Goal: Transaction & Acquisition: Purchase product/service

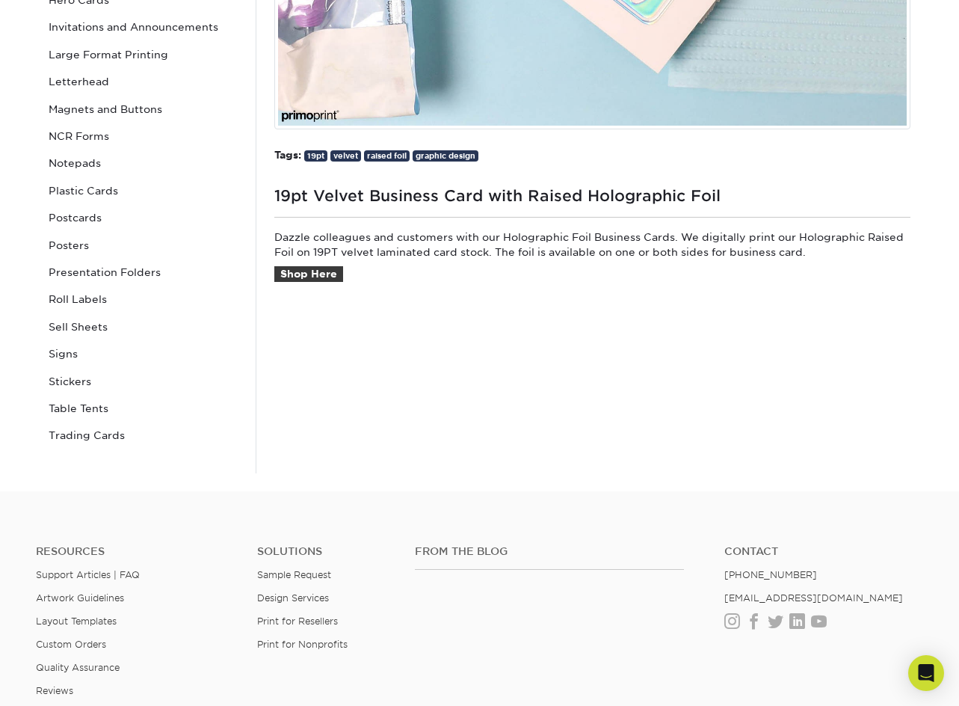
scroll to position [523, 0]
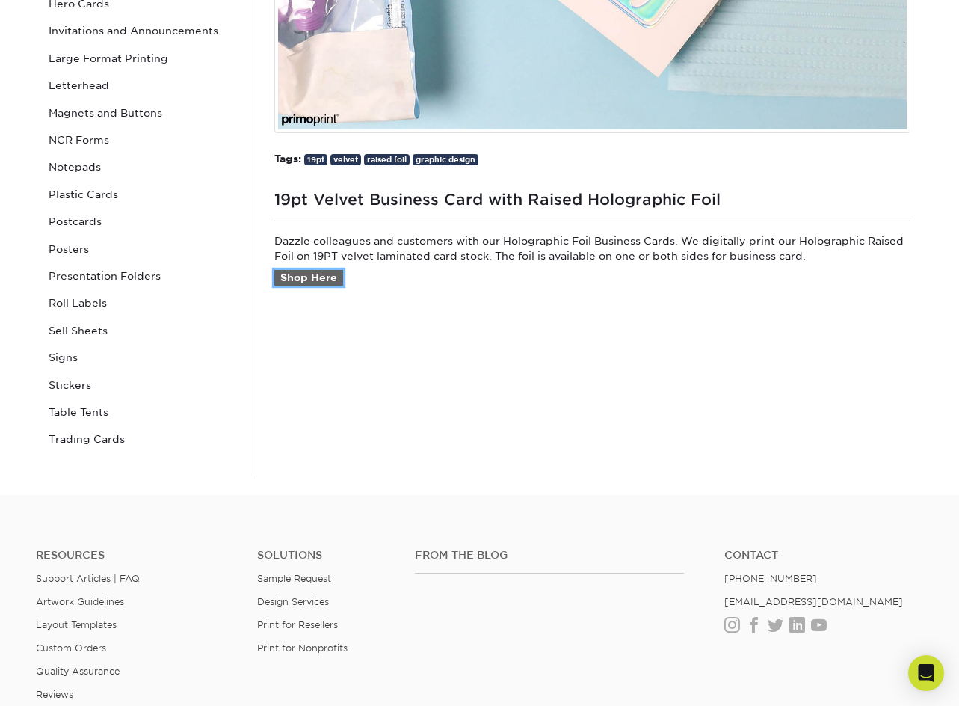
click at [323, 283] on link "Shop Here" at bounding box center [308, 278] width 69 height 16
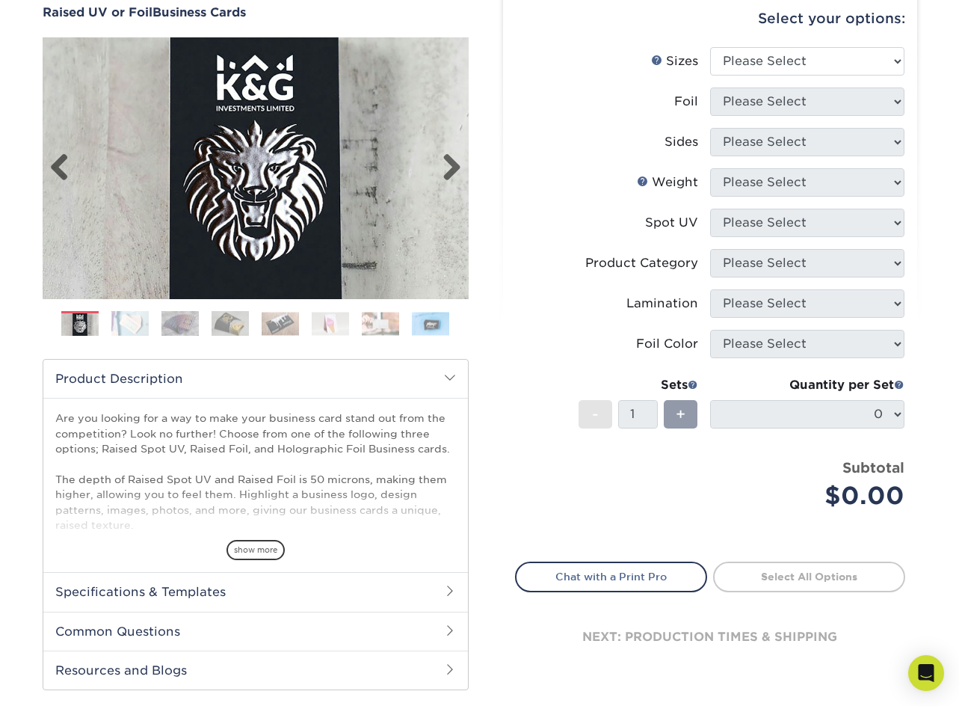
scroll to position [374, 0]
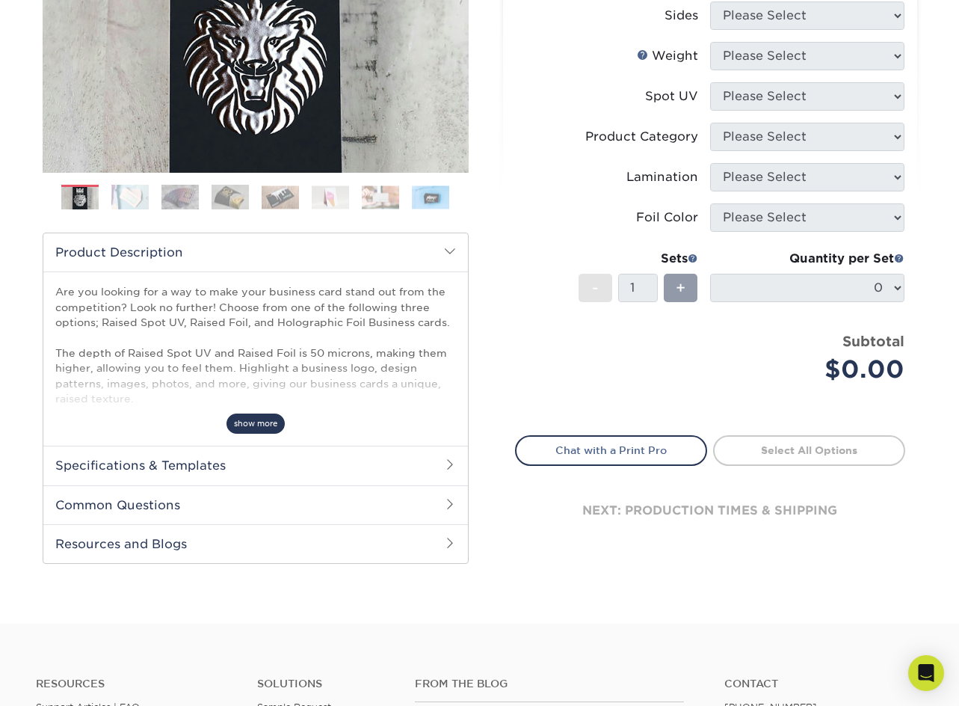
click at [261, 420] on span "show more" at bounding box center [255, 423] width 58 height 20
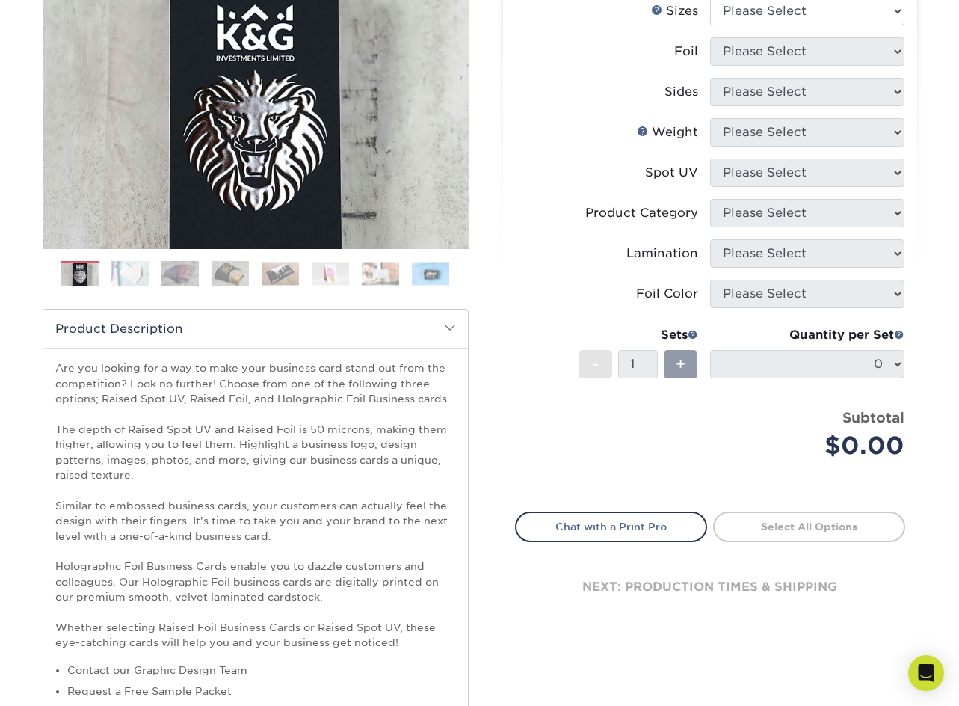
scroll to position [150, 0]
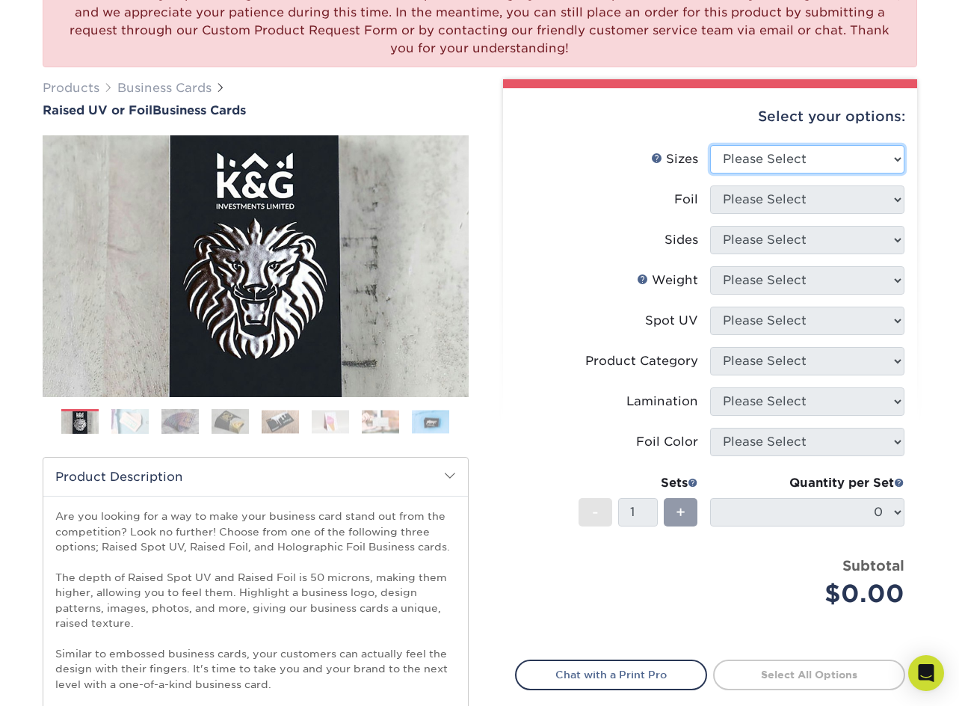
click at [822, 159] on select "Please Select 2" x 3.5" - Standard" at bounding box center [807, 159] width 194 height 28
select select "2.00x3.50"
click at [710, 145] on select "Please Select 2" x 3.5" - Standard" at bounding box center [807, 159] width 194 height 28
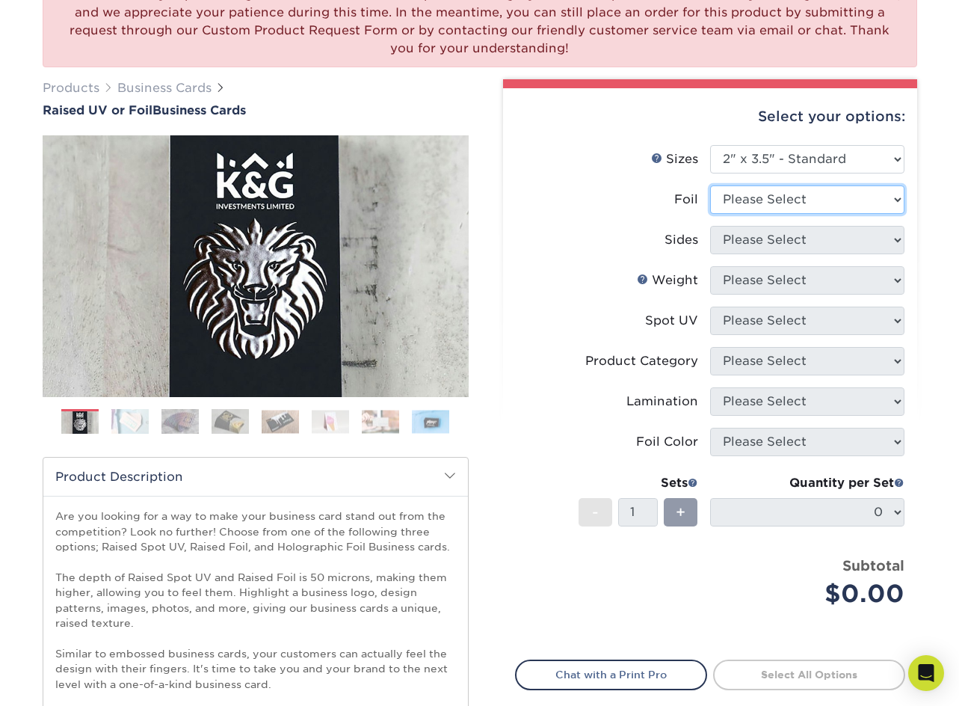
click at [810, 207] on select "Please Select No Yes" at bounding box center [807, 199] width 194 height 28
select select "1"
click at [710, 185] on select "Please Select No Yes" at bounding box center [807, 199] width 194 height 28
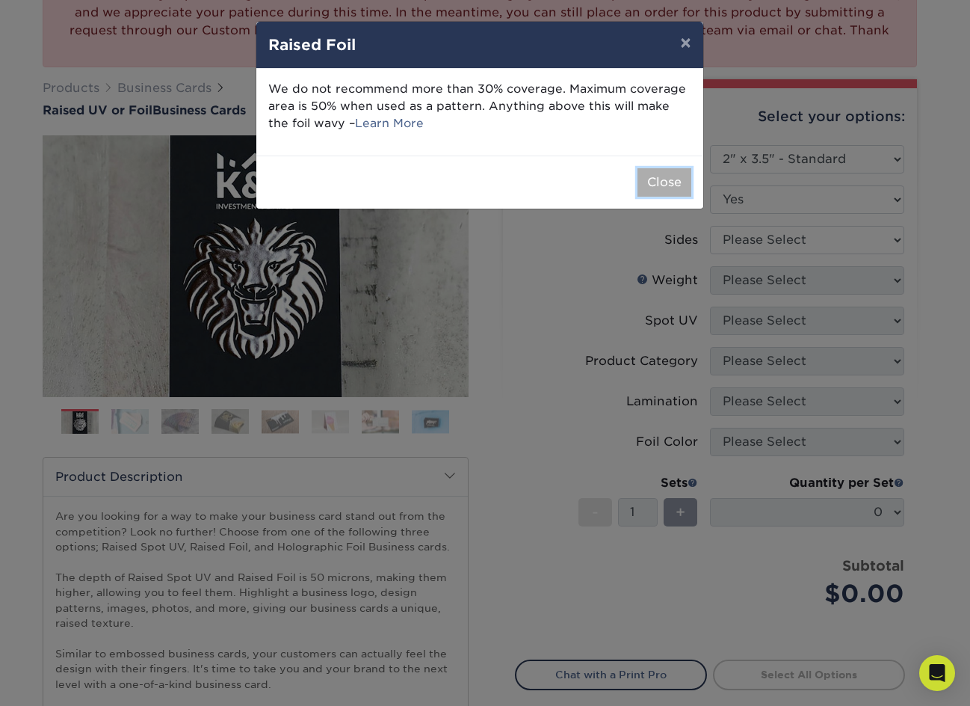
click at [676, 182] on button "Close" at bounding box center [665, 182] width 54 height 28
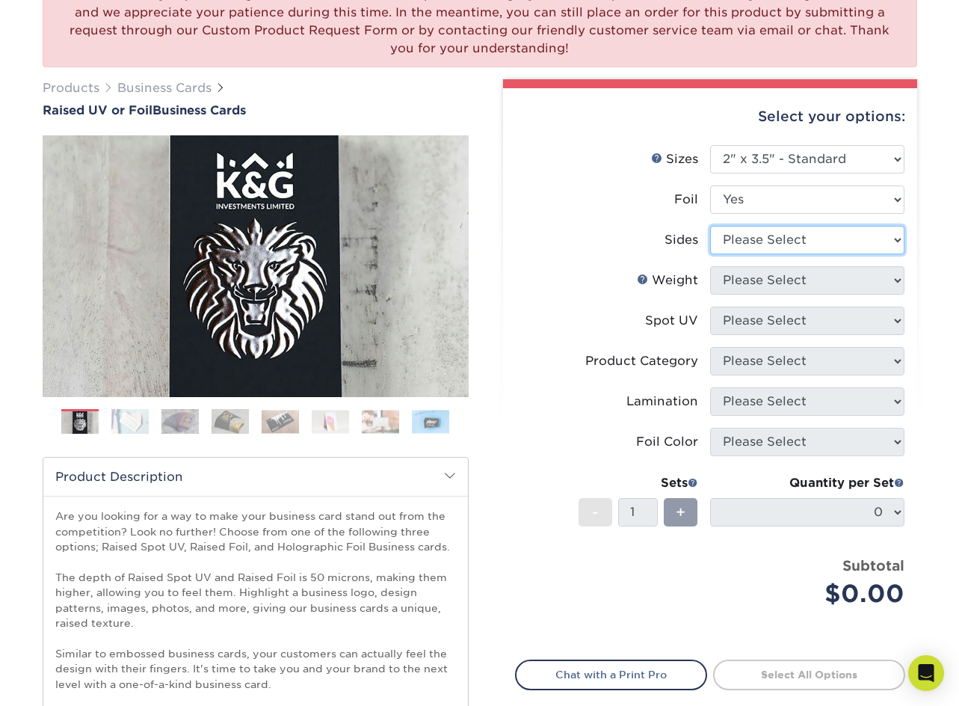
click at [834, 244] on select "Please Select Print Both Sides - Foil Both Sides Print Both Sides - Foil Front …" at bounding box center [807, 240] width 194 height 28
select select "e9e9dfb3-fba1-4d60-972c-fd9ca5904d33"
click at [710, 226] on select "Please Select Print Both Sides - Foil Both Sides Print Both Sides - Foil Front …" at bounding box center [807, 240] width 194 height 28
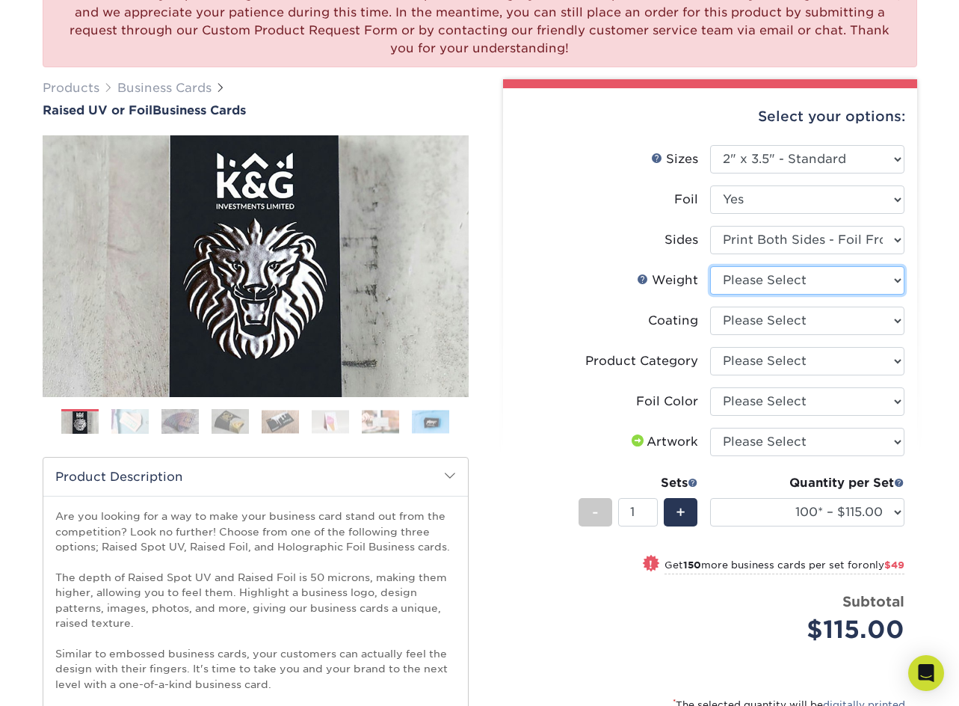
click at [841, 283] on select "Please Select 16PT" at bounding box center [807, 280] width 194 height 28
select select "16PT"
click at [710, 266] on select "Please Select 16PT" at bounding box center [807, 280] width 194 height 28
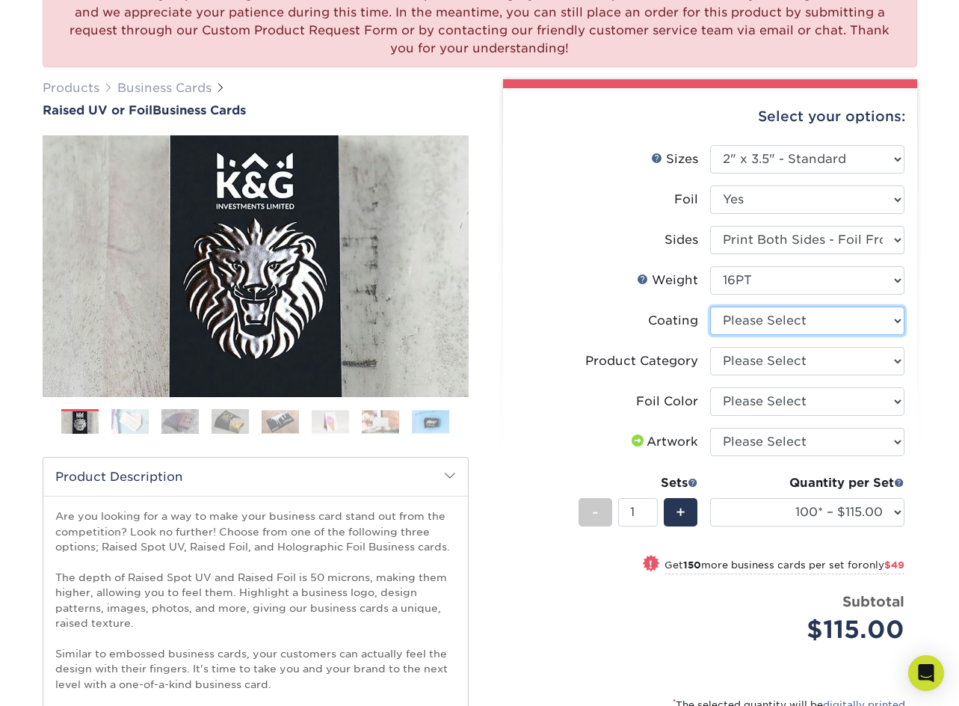
click at [818, 322] on select at bounding box center [807, 320] width 194 height 28
select select "3e7618de-abca-4bda-9f97-8b9129e913d8"
click at [710, 306] on select at bounding box center [807, 320] width 194 height 28
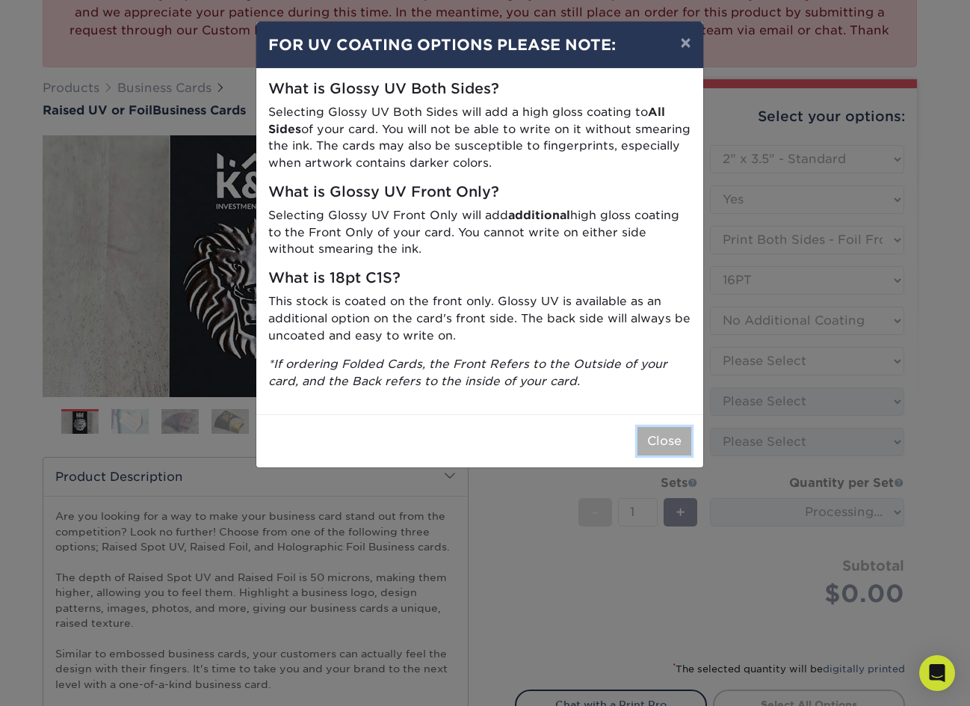
click at [664, 446] on button "Close" at bounding box center [665, 441] width 54 height 28
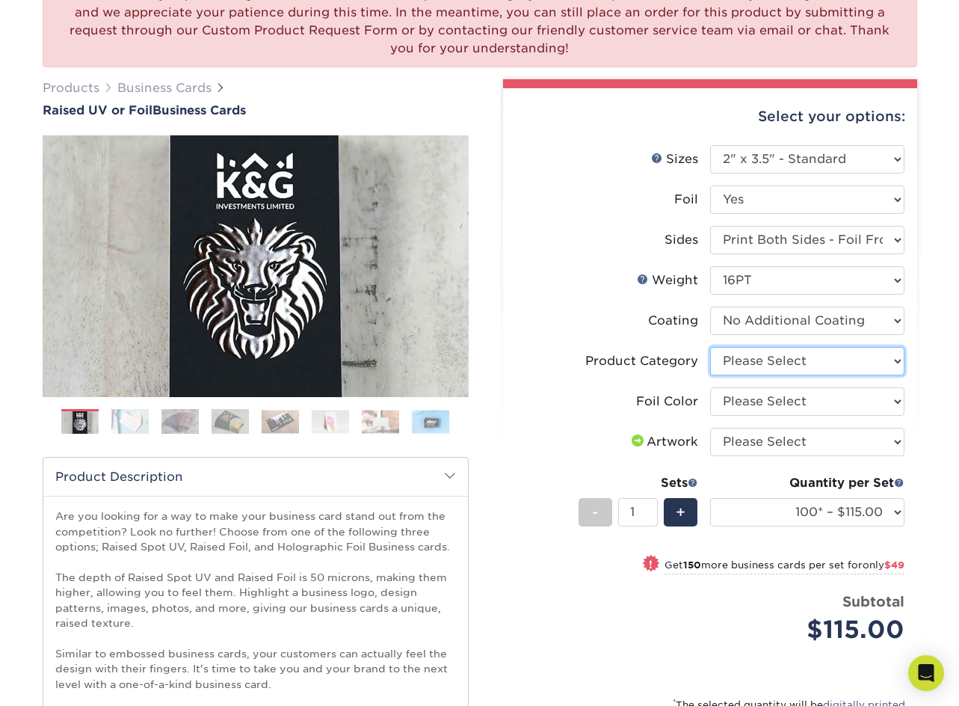
click at [856, 358] on select "Please Select Business Cards" at bounding box center [807, 361] width 194 height 28
select select "3b5148f1-0588-4f88-a218-97bcfdce65c1"
click at [710, 347] on select "Please Select Business Cards" at bounding box center [807, 361] width 194 height 28
click at [827, 404] on select "Please Select Silver Foil Gold Foil Holographic Foil" at bounding box center [807, 401] width 194 height 28
select select "070be916-f238-4bbb-84b5-b64a15a64c9f"
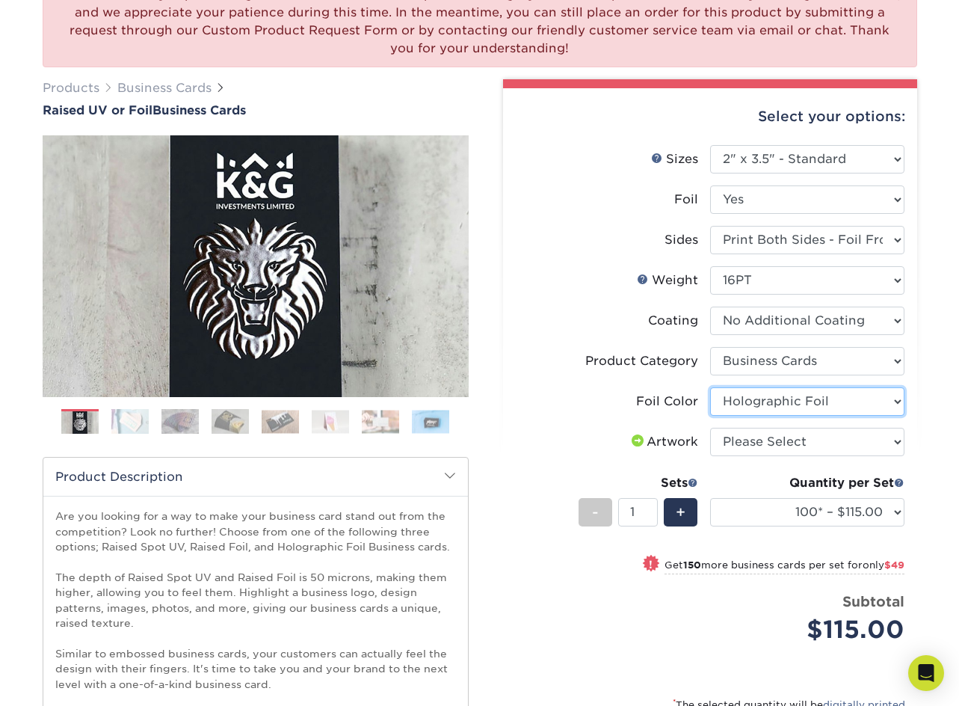
click at [710, 387] on select "Please Select Silver Foil Gold Foil Holographic Foil" at bounding box center [807, 401] width 194 height 28
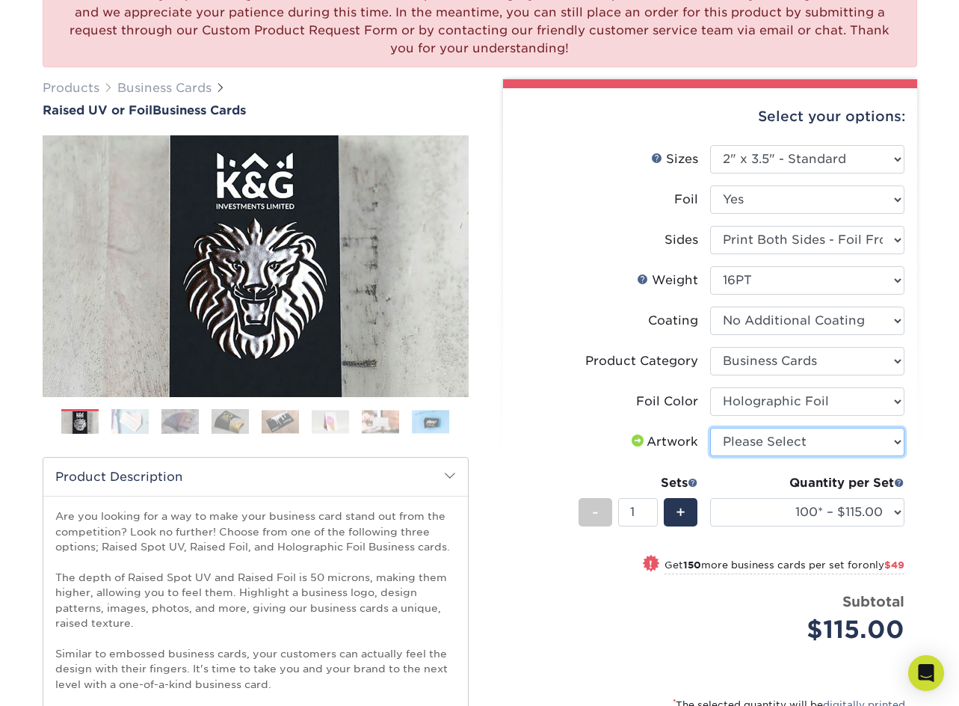
click at [744, 440] on select "Please Select I will upload files I need a design - $100" at bounding box center [807, 442] width 194 height 28
select select "upload"
click at [710, 428] on select "Please Select I will upload files I need a design - $100" at bounding box center [807, 442] width 194 height 28
click at [569, 363] on label "Product Category" at bounding box center [613, 361] width 194 height 28
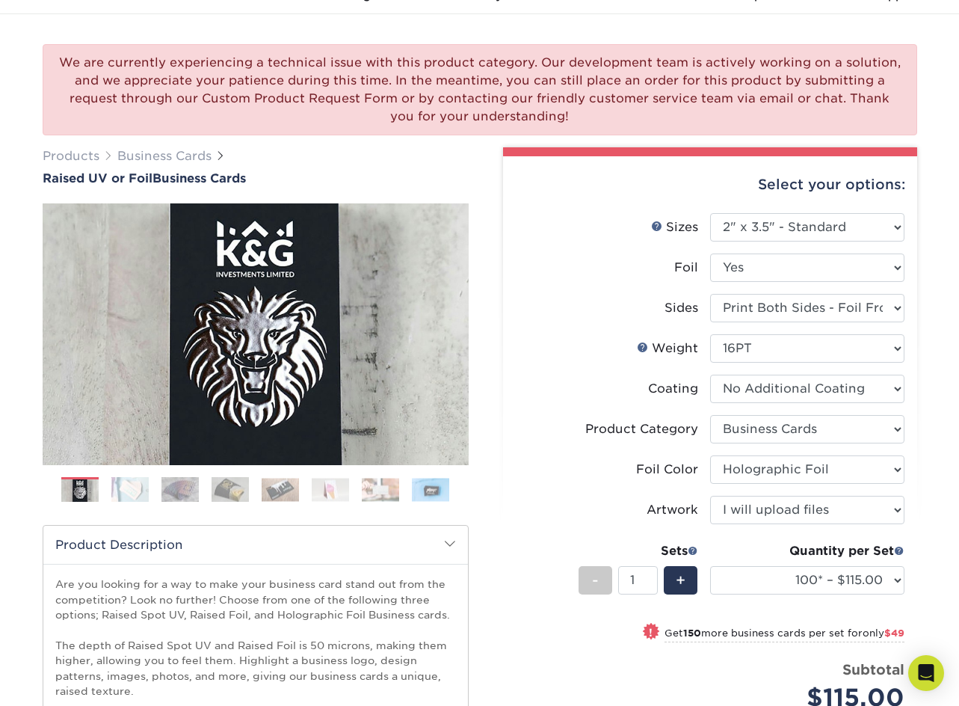
scroll to position [75, 0]
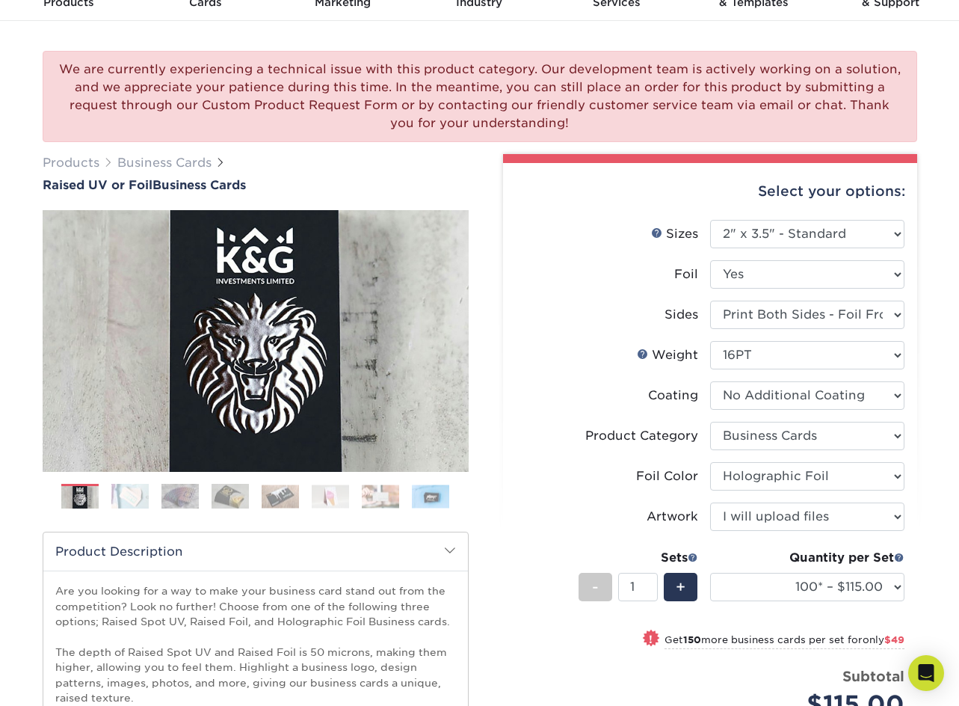
click at [141, 500] on img at bounding box center [129, 496] width 37 height 26
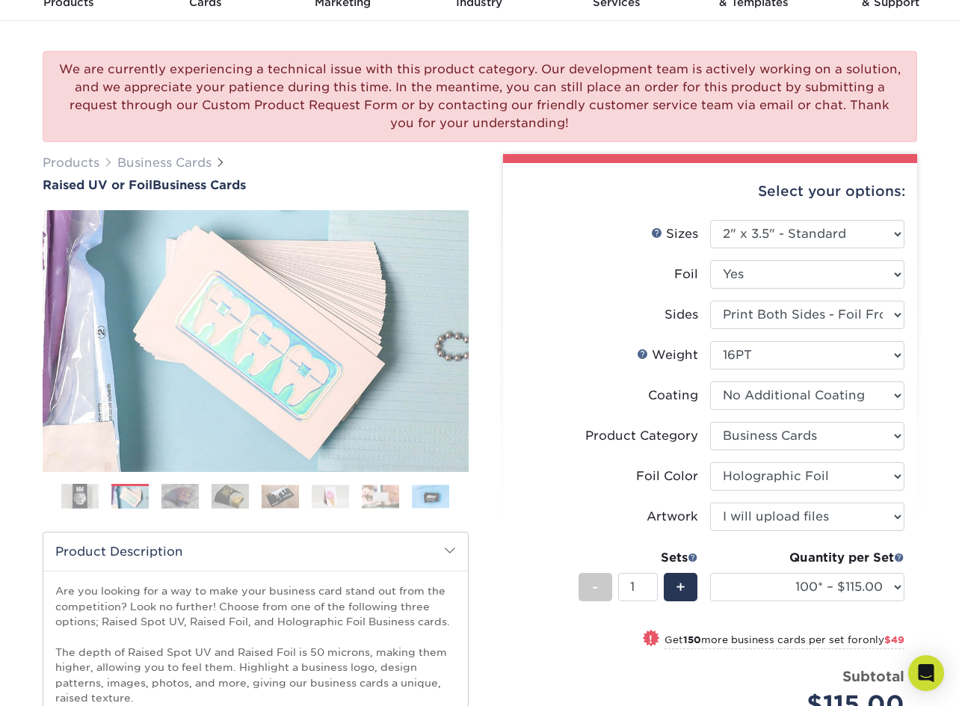
click at [160, 500] on ol at bounding box center [256, 502] width 426 height 36
click at [201, 502] on ol at bounding box center [256, 502] width 426 height 36
click at [190, 504] on img at bounding box center [179, 496] width 37 height 26
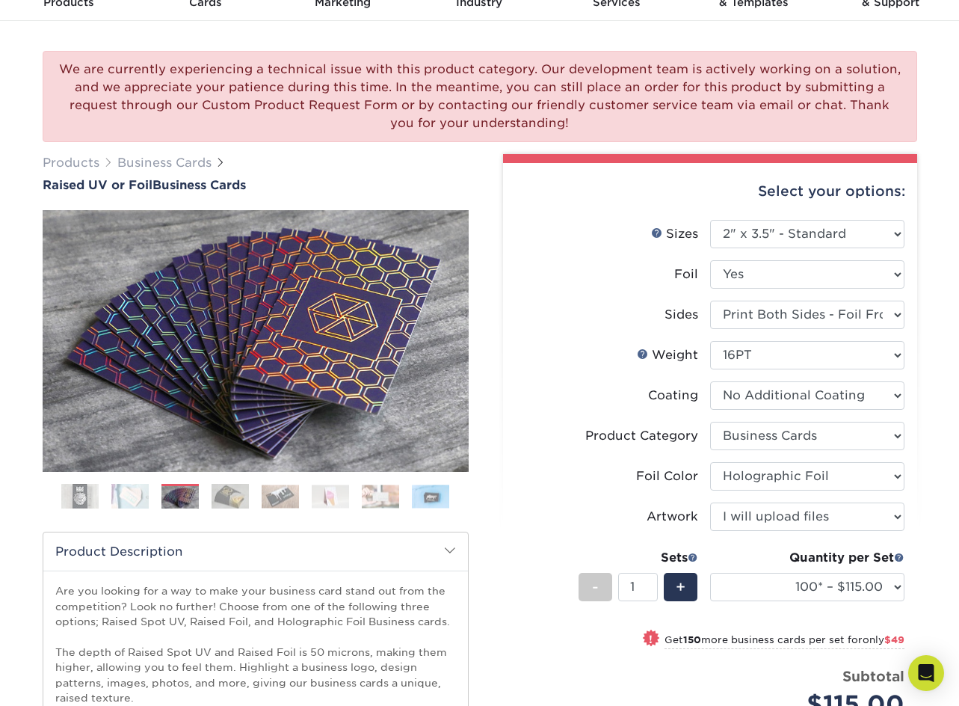
click at [235, 505] on img at bounding box center [230, 496] width 37 height 26
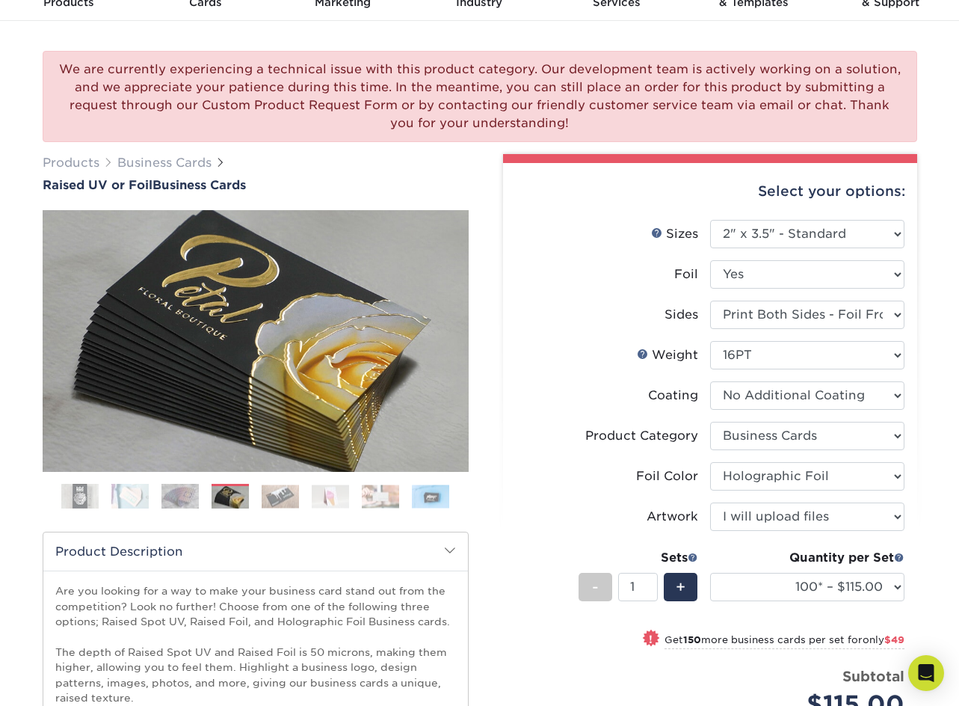
click at [280, 505] on img at bounding box center [280, 495] width 37 height 23
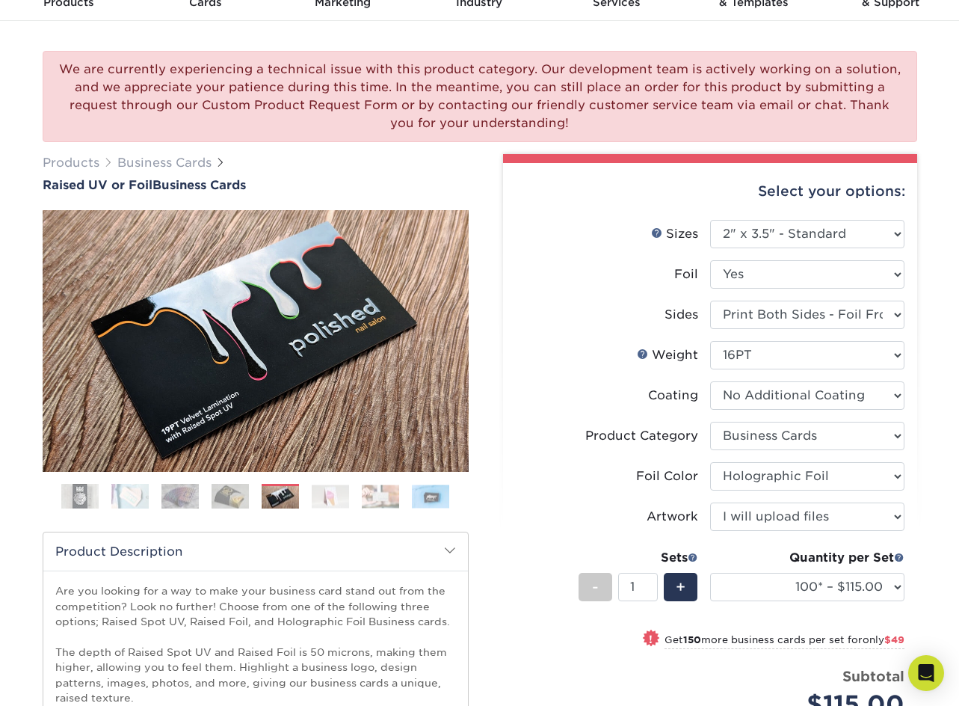
click at [324, 504] on img at bounding box center [330, 495] width 37 height 23
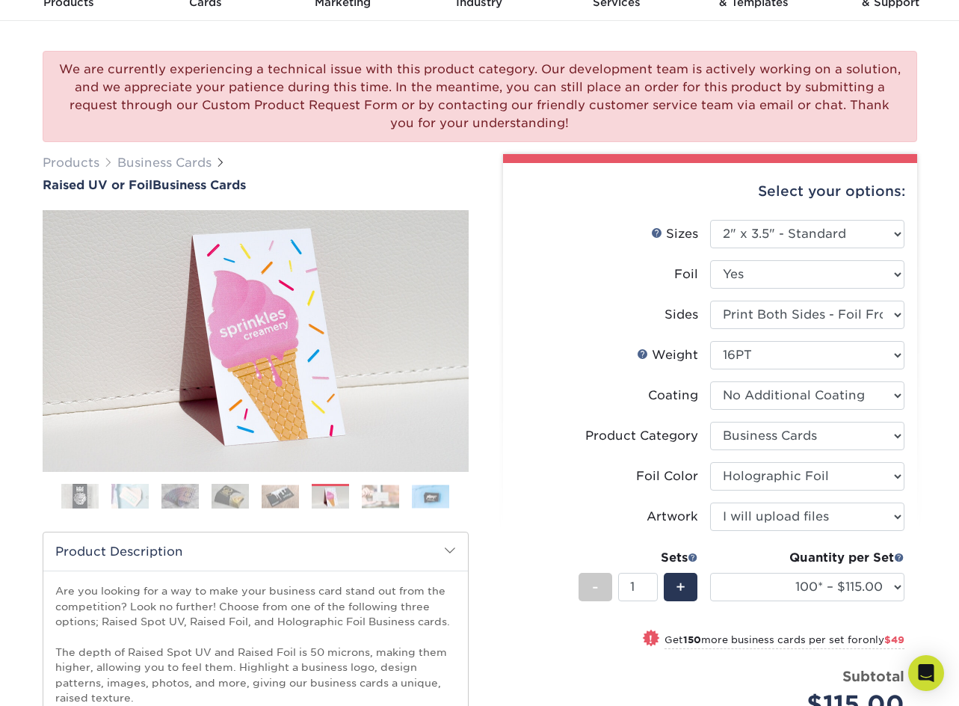
click at [382, 502] on img at bounding box center [380, 495] width 37 height 23
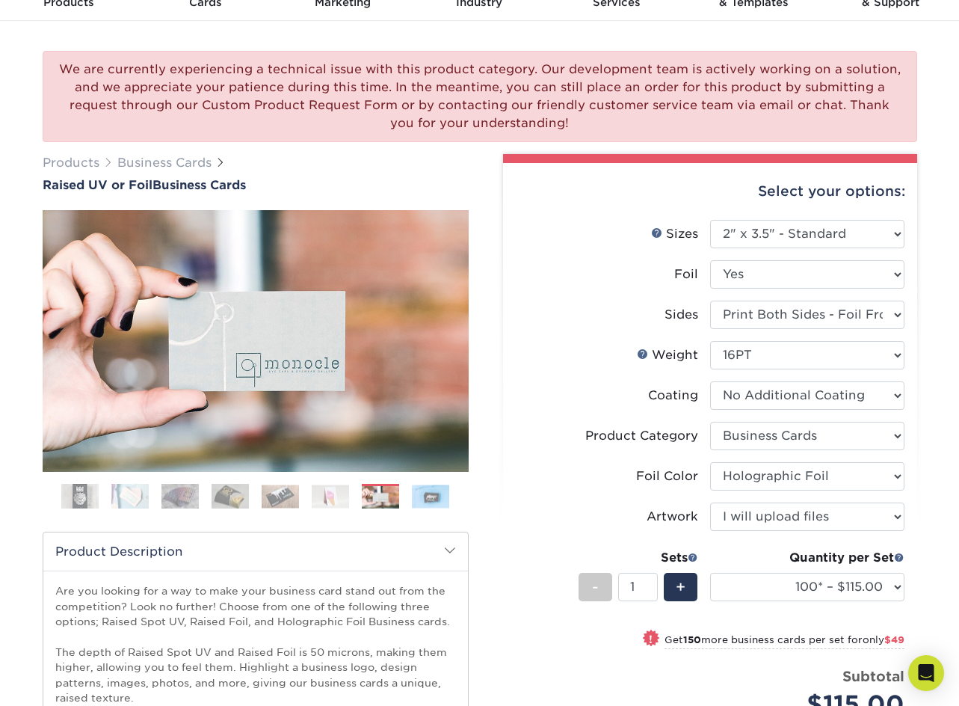
click at [434, 495] on img at bounding box center [430, 495] width 37 height 23
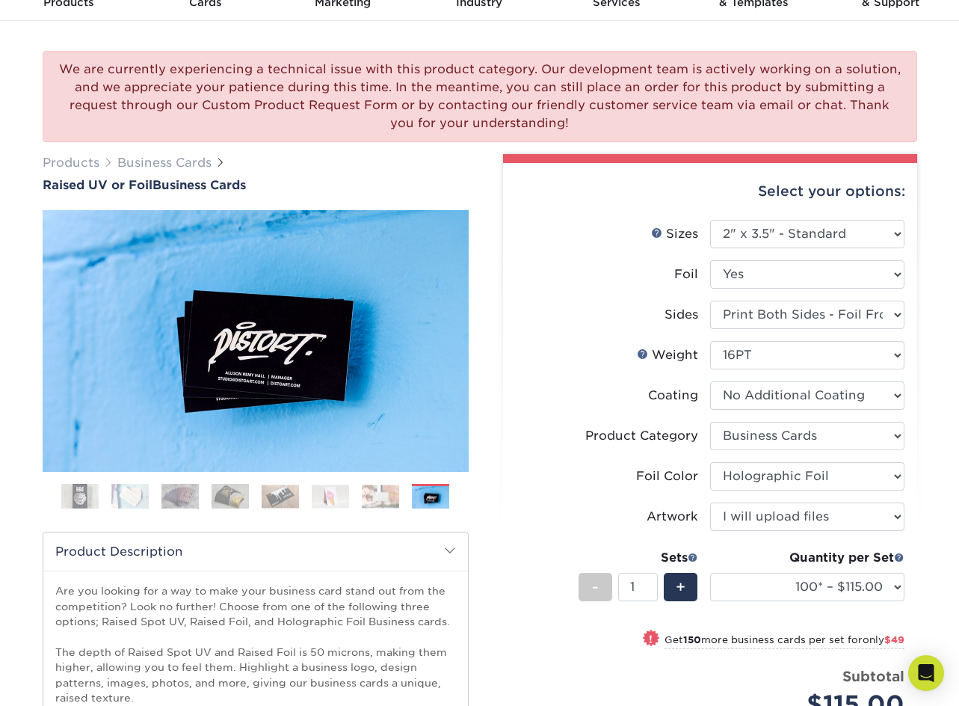
click at [96, 493] on img at bounding box center [79, 496] width 37 height 37
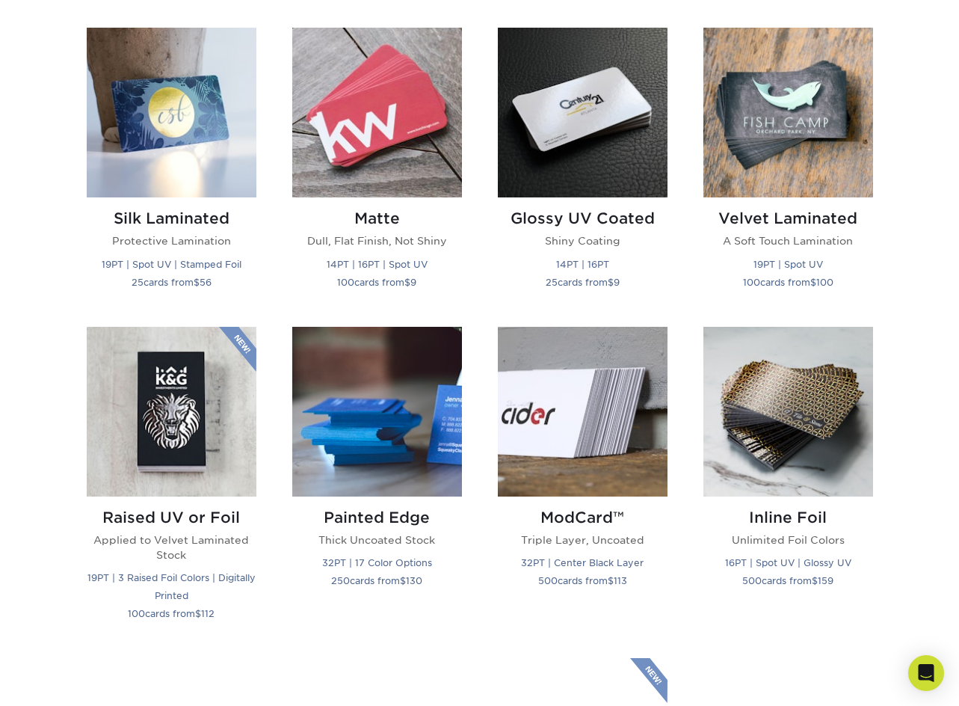
scroll to position [748, 0]
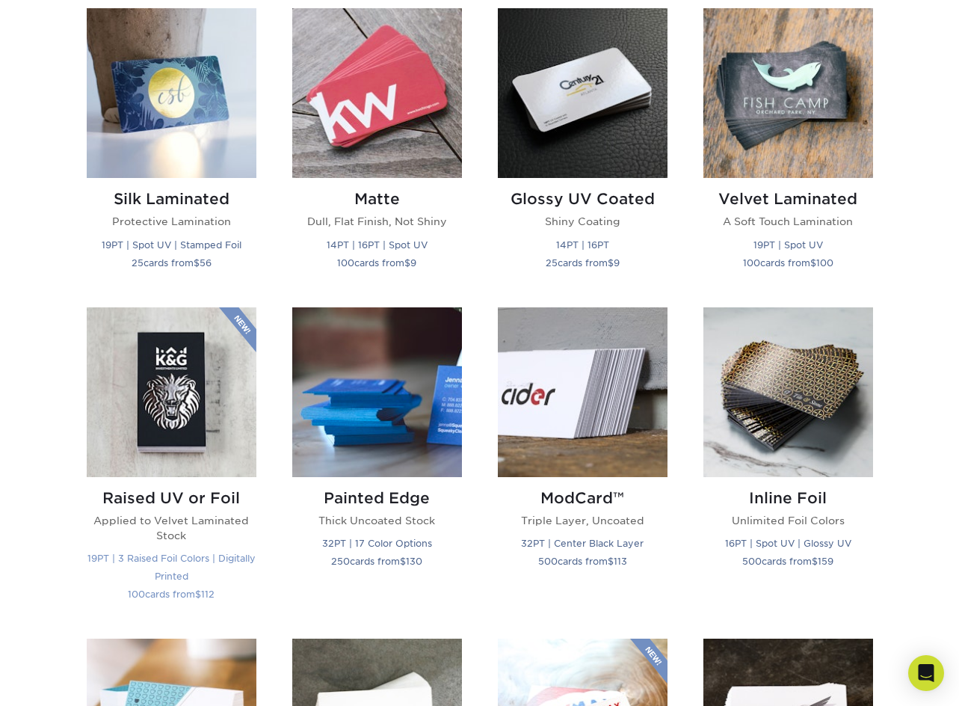
click at [193, 387] on img at bounding box center [172, 392] width 170 height 170
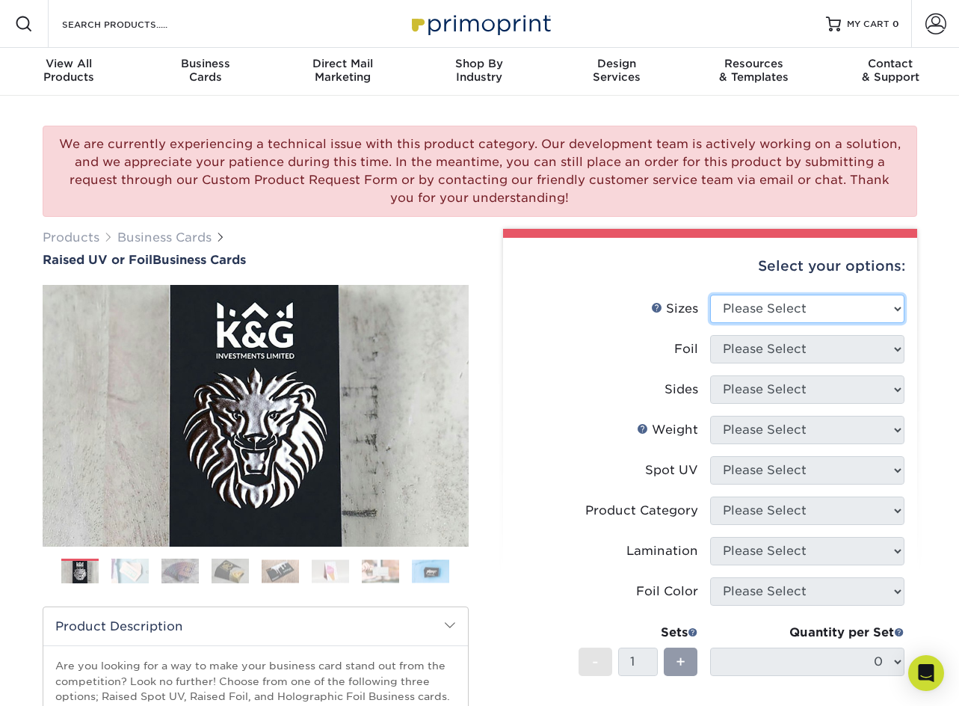
click at [822, 320] on select "Please Select 2" x 3.5" - Standard" at bounding box center [807, 309] width 194 height 28
select select "2.00x3.50"
click at [710, 295] on select "Please Select 2" x 3.5" - Standard" at bounding box center [807, 309] width 194 height 28
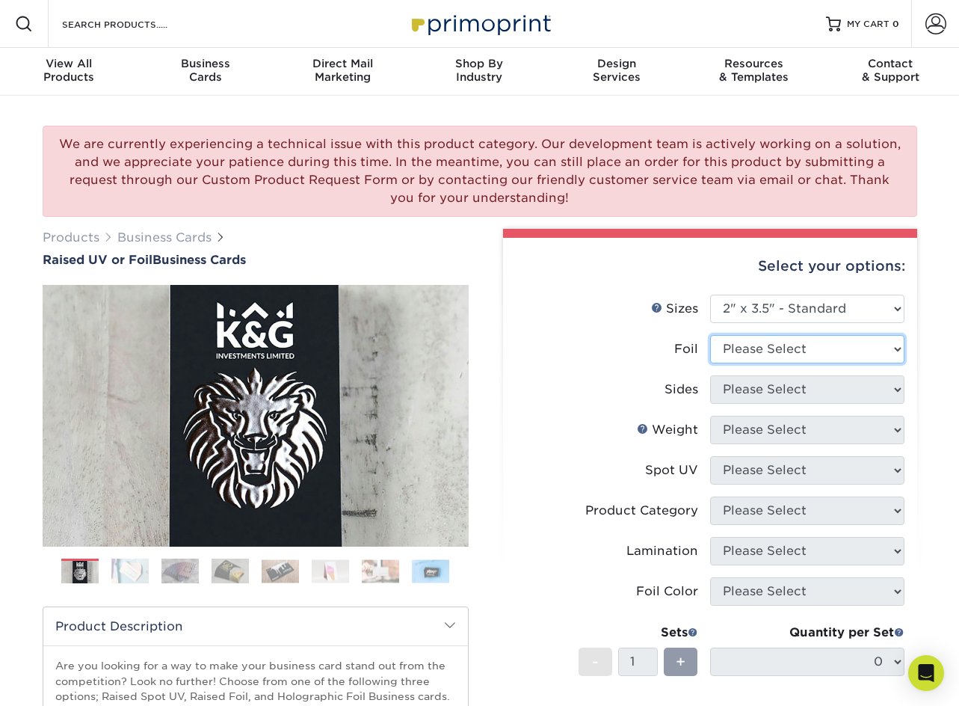
click at [842, 352] on select "Please Select No Yes" at bounding box center [807, 349] width 194 height 28
select select "1"
click at [710, 335] on select "Please Select No Yes" at bounding box center [807, 349] width 194 height 28
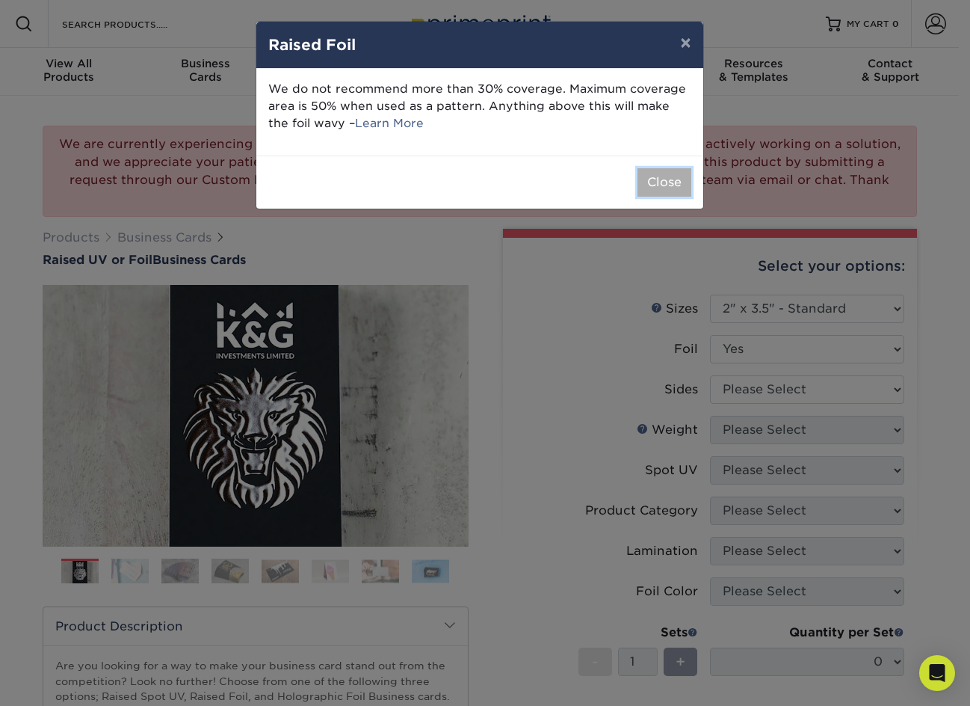
drag, startPoint x: 673, startPoint y: 183, endPoint x: 655, endPoint y: 194, distance: 21.2
click at [672, 183] on button "Close" at bounding box center [665, 182] width 54 height 28
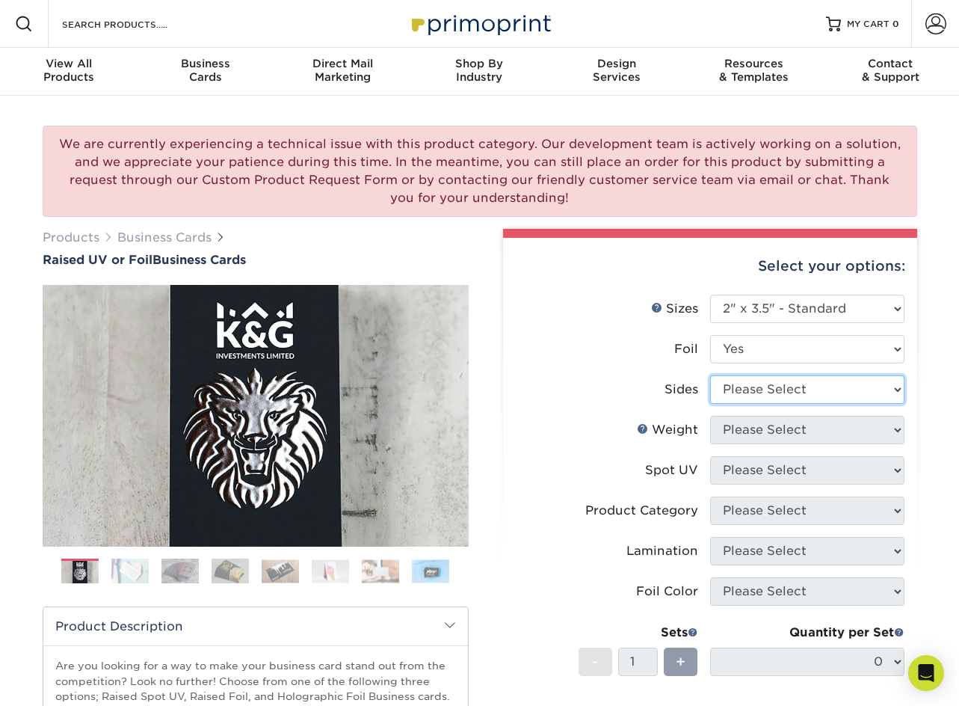
drag, startPoint x: 777, startPoint y: 382, endPoint x: 786, endPoint y: 377, distance: 10.4
click at [778, 382] on select "Please Select Print Both Sides - Foil Both Sides Print Both Sides - Foil Front …" at bounding box center [807, 389] width 194 height 28
select select "e9e9dfb3-fba1-4d60-972c-fd9ca5904d33"
click at [710, 375] on select "Please Select Print Both Sides - Foil Both Sides Print Both Sides - Foil Front …" at bounding box center [807, 389] width 194 height 28
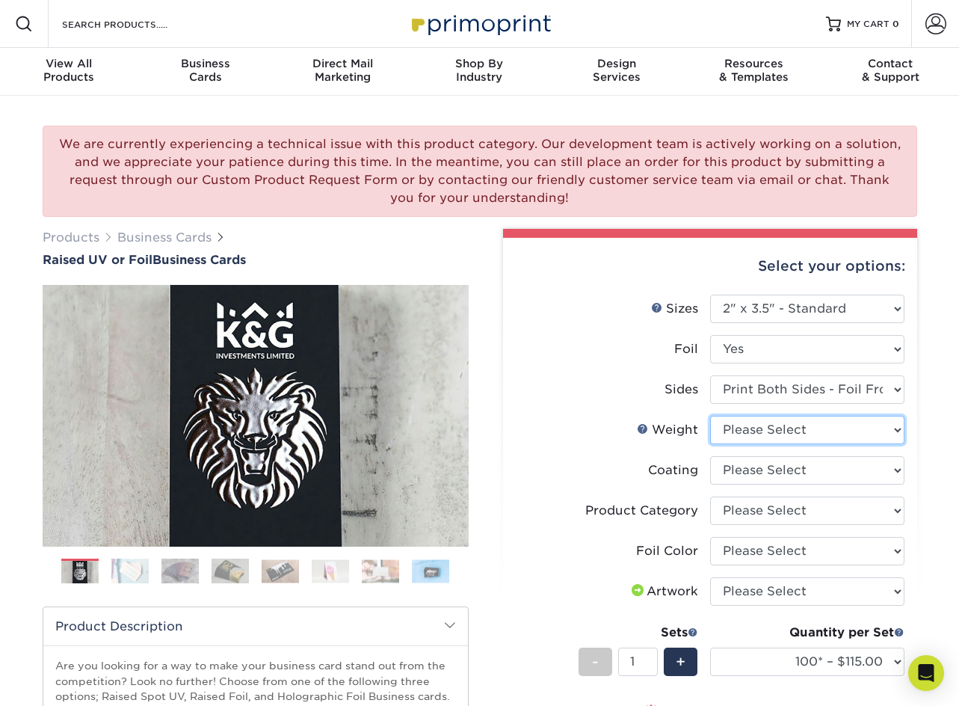
click at [882, 431] on select "Please Select 16PT" at bounding box center [807, 430] width 194 height 28
select select "16PT"
click at [710, 416] on select "Please Select 16PT" at bounding box center [807, 430] width 194 height 28
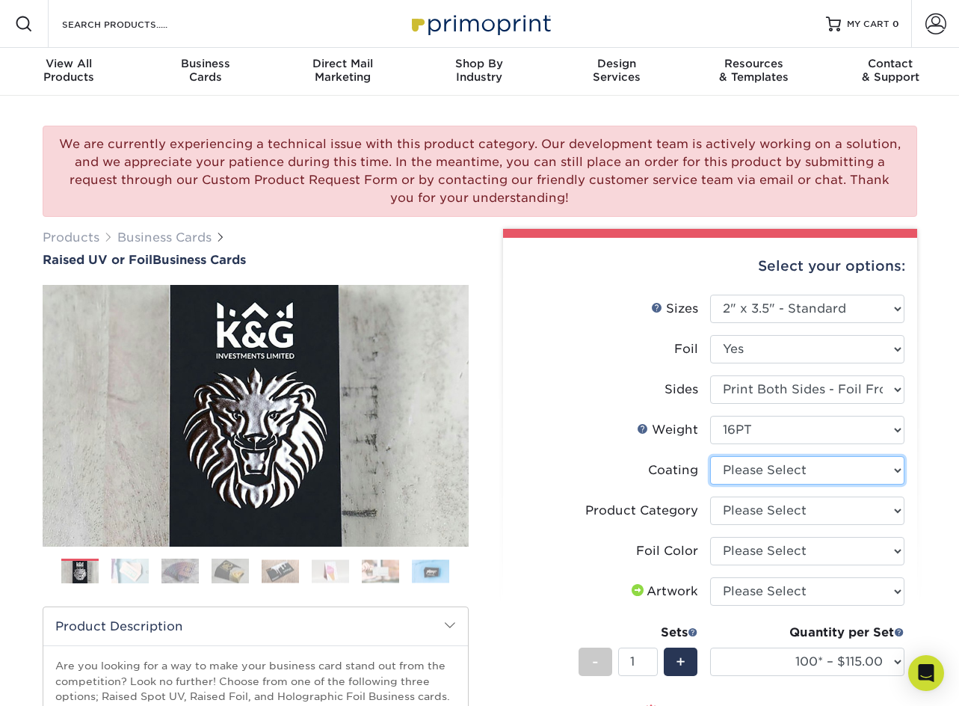
click at [870, 480] on select at bounding box center [807, 470] width 194 height 28
click at [955, 475] on div "We are currently experiencing a technical issue with this product category. Our…" at bounding box center [479, 572] width 959 height 953
click at [867, 477] on select at bounding box center [807, 470] width 194 height 28
select select "3e7618de-abca-4bda-9f97-8b9129e913d8"
click at [710, 456] on select at bounding box center [807, 470] width 194 height 28
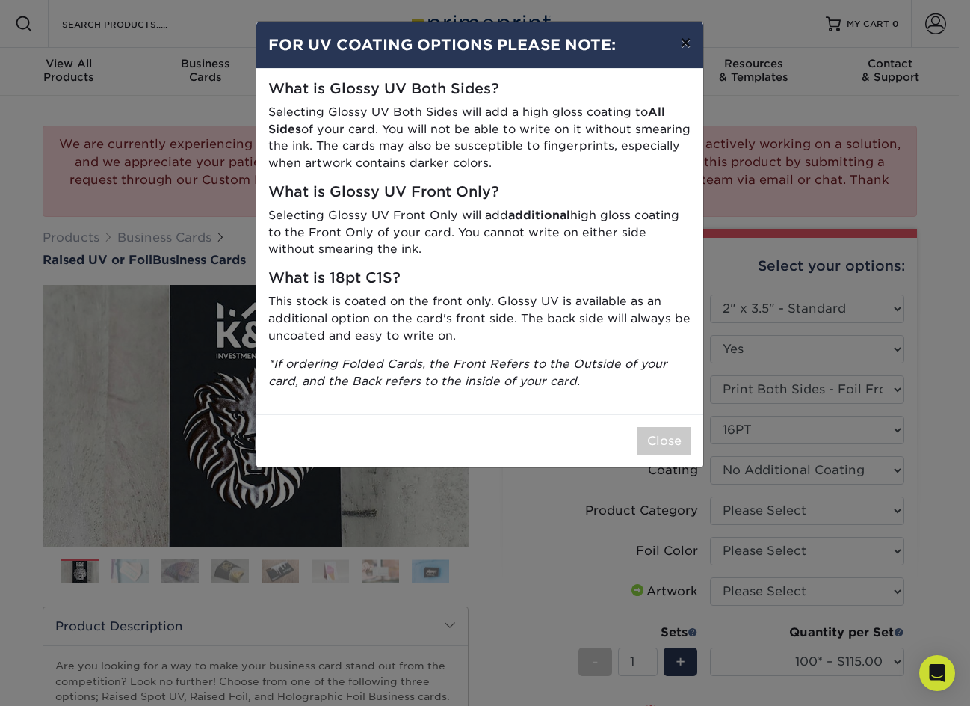
click at [685, 33] on button "×" at bounding box center [685, 43] width 34 height 42
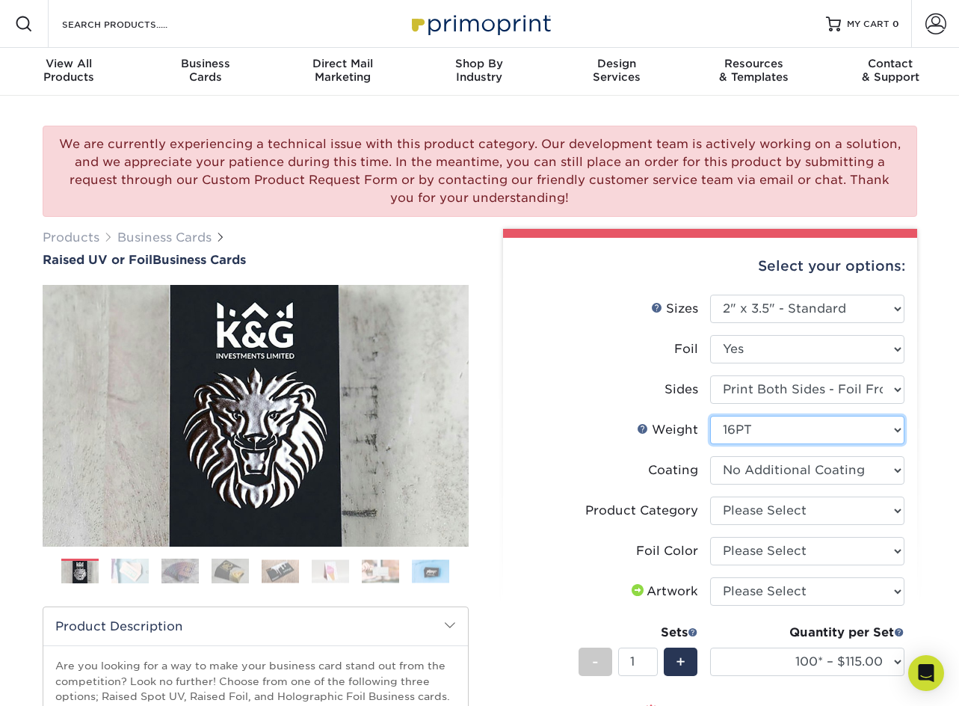
click at [893, 425] on select "Please Select 16PT" at bounding box center [807, 430] width 194 height 28
click at [949, 428] on div "We are currently experiencing a technical issue with this product category. Our…" at bounding box center [479, 572] width 959 height 953
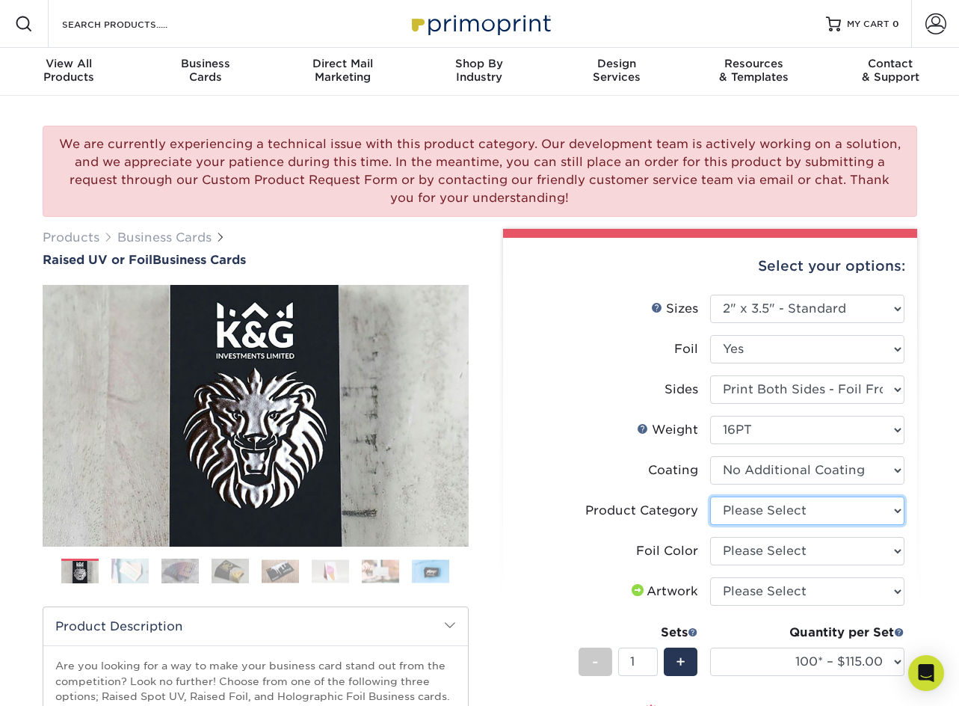
click at [871, 511] on select "Please Select Business Cards" at bounding box center [807, 510] width 194 height 28
select select "3b5148f1-0588-4f88-a218-97bcfdce65c1"
click at [710, 496] on select "Please Select Business Cards" at bounding box center [807, 510] width 194 height 28
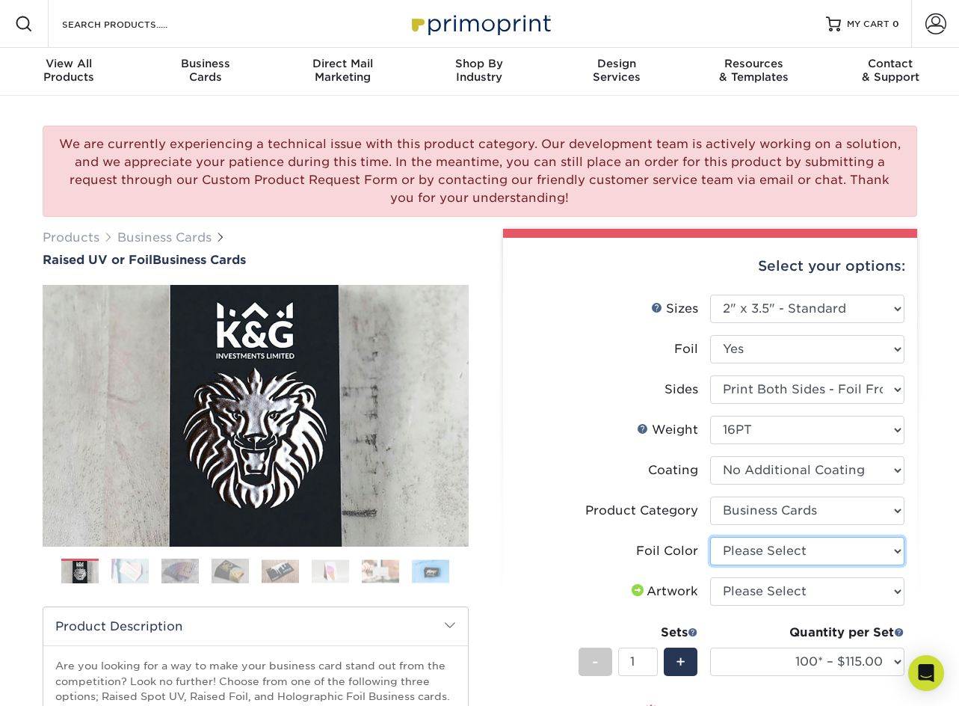
click at [849, 550] on select "Please Select Silver Foil Gold Foil Holographic Foil" at bounding box center [807, 551] width 194 height 28
select select "070be916-f238-4bbb-84b5-b64a15a64c9f"
click at [710, 537] on select "Please Select Silver Foil Gold Foil Holographic Foil" at bounding box center [807, 551] width 194 height 28
click at [953, 552] on div "We are currently experiencing a technical issue with this product category. Our…" at bounding box center [479, 572] width 959 height 953
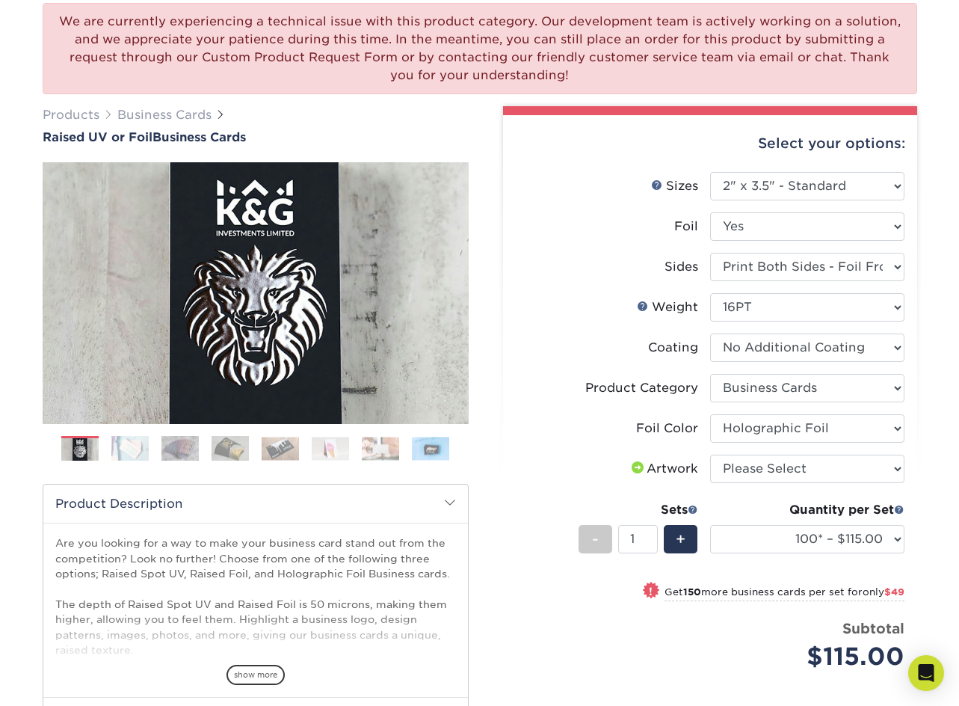
scroll to position [150, 0]
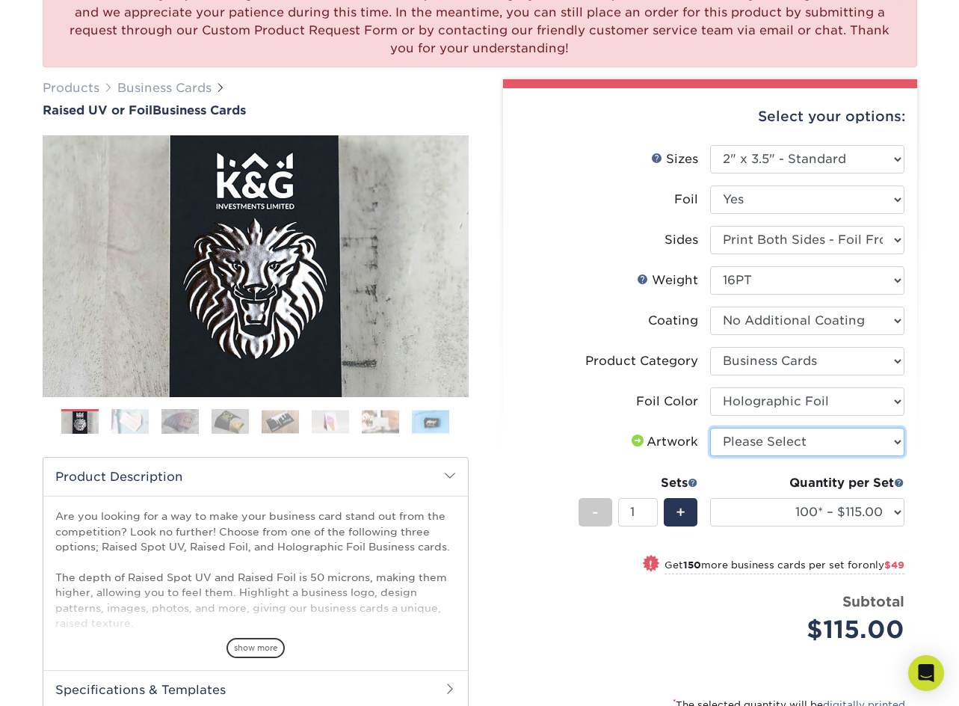
click at [881, 432] on select "Please Select I will upload files I need a design - $100" at bounding box center [807, 442] width 194 height 28
select select "upload"
click at [710, 428] on select "Please Select I will upload files I need a design - $100" at bounding box center [807, 442] width 194 height 28
click at [925, 466] on div "Select your options: Sizes Help Sizes Please Select 2" x 3.5" - Standard" at bounding box center [704, 468] width 449 height 778
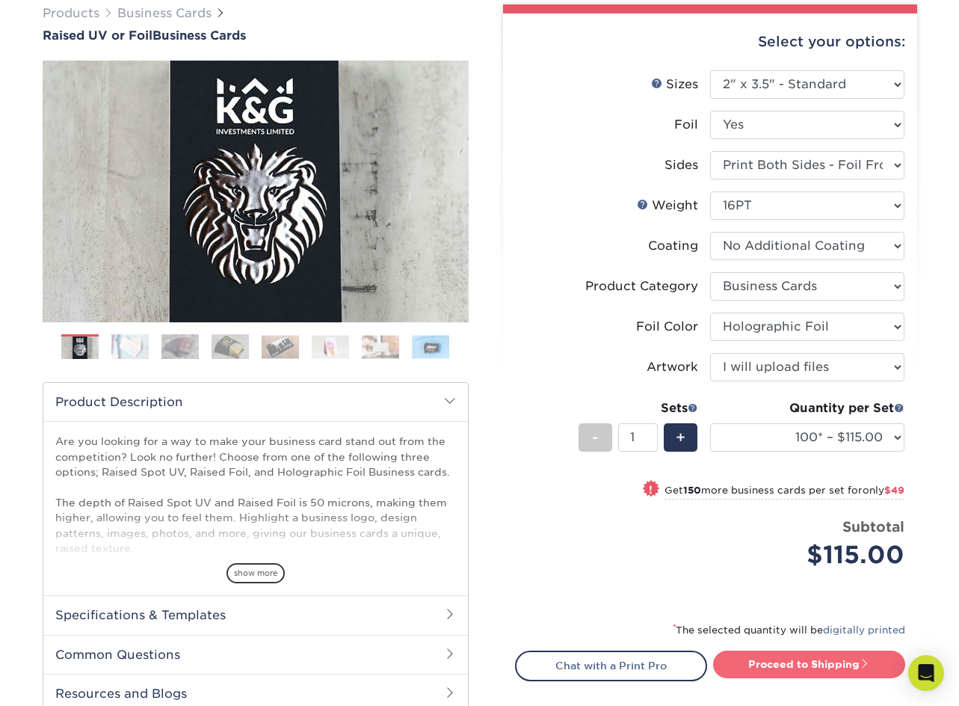
click at [760, 667] on link "Proceed to Shipping" at bounding box center [809, 663] width 192 height 27
type input "Set 1"
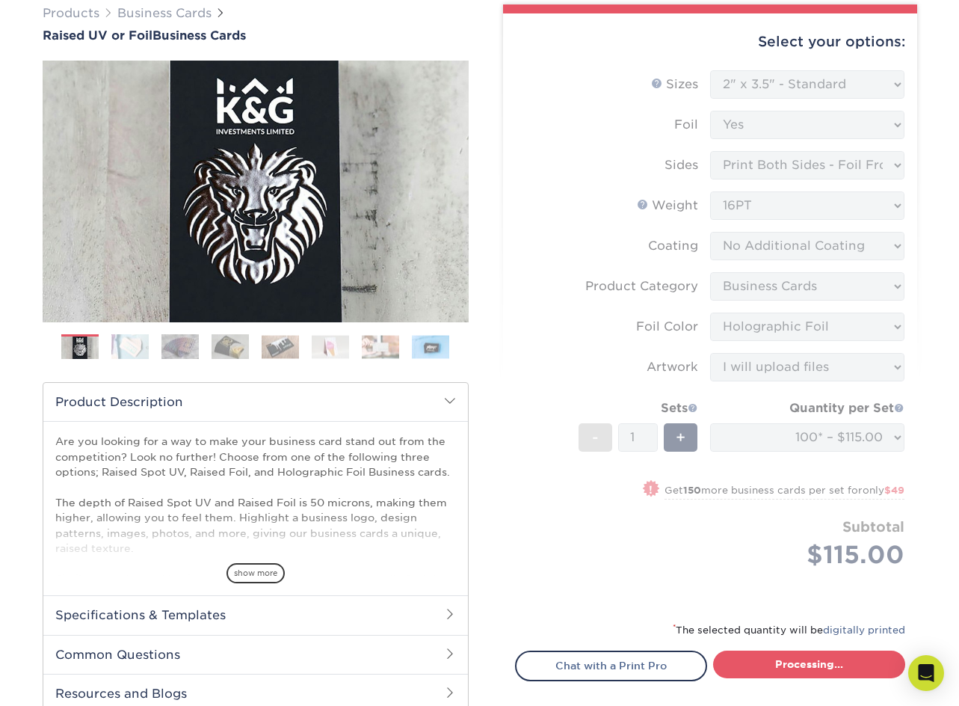
select select "1865d784-4a65-4fa5-88ce-3beae895d184"
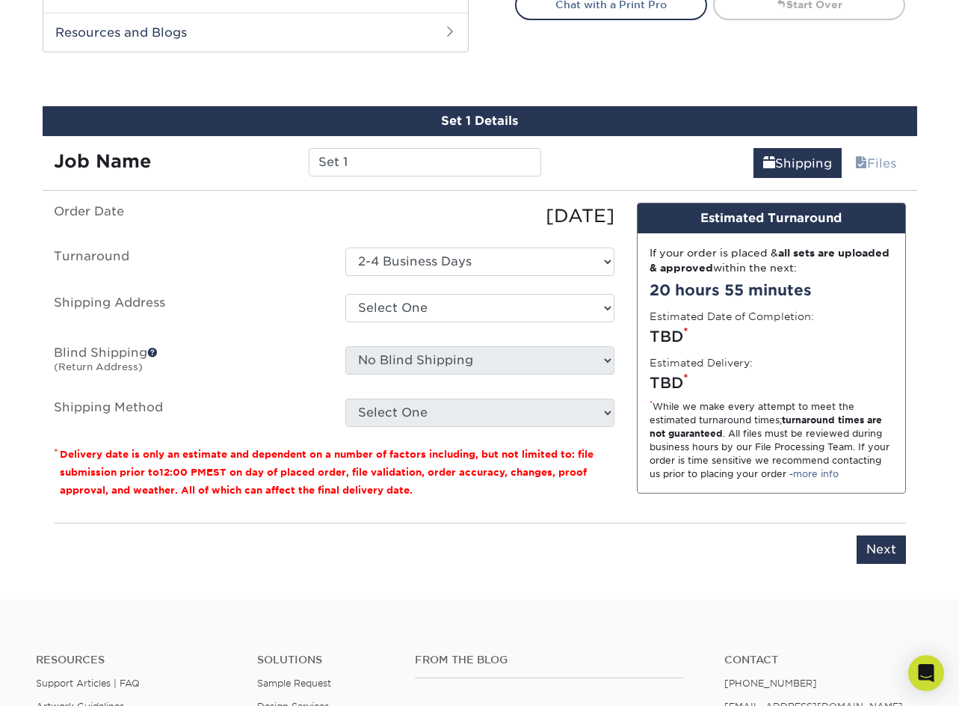
scroll to position [916, 0]
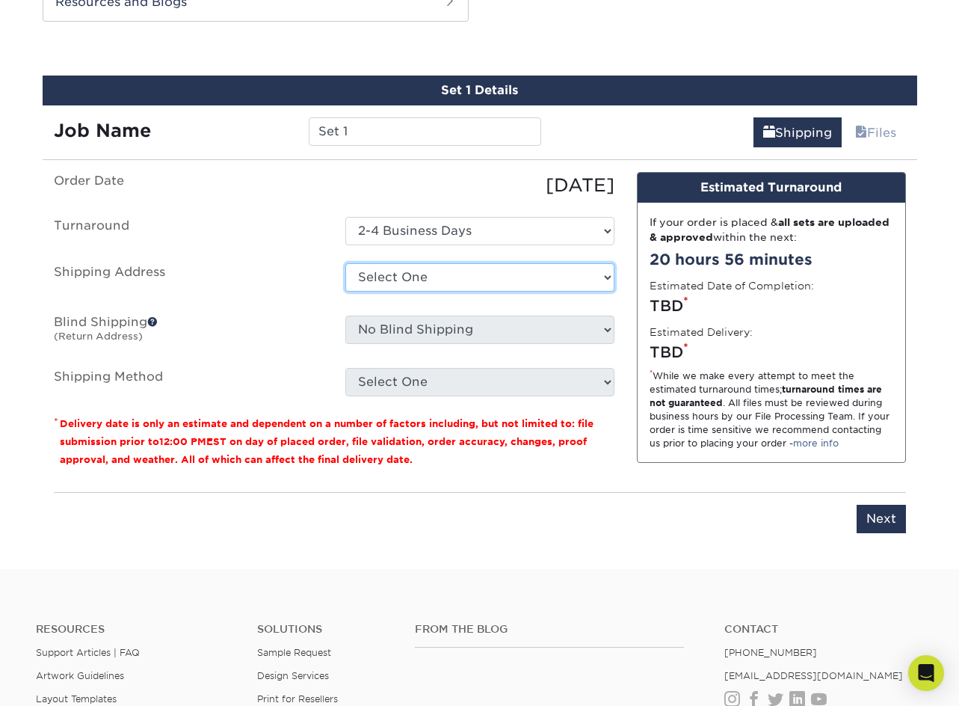
click at [537, 274] on select "Select One + Add New Address - Login" at bounding box center [479, 277] width 269 height 28
click at [614, 543] on div "You've choosen mailing services! If you have a csv address list please upload i…" at bounding box center [480, 361] width 852 height 379
click at [152, 321] on span at bounding box center [152, 321] width 10 height 10
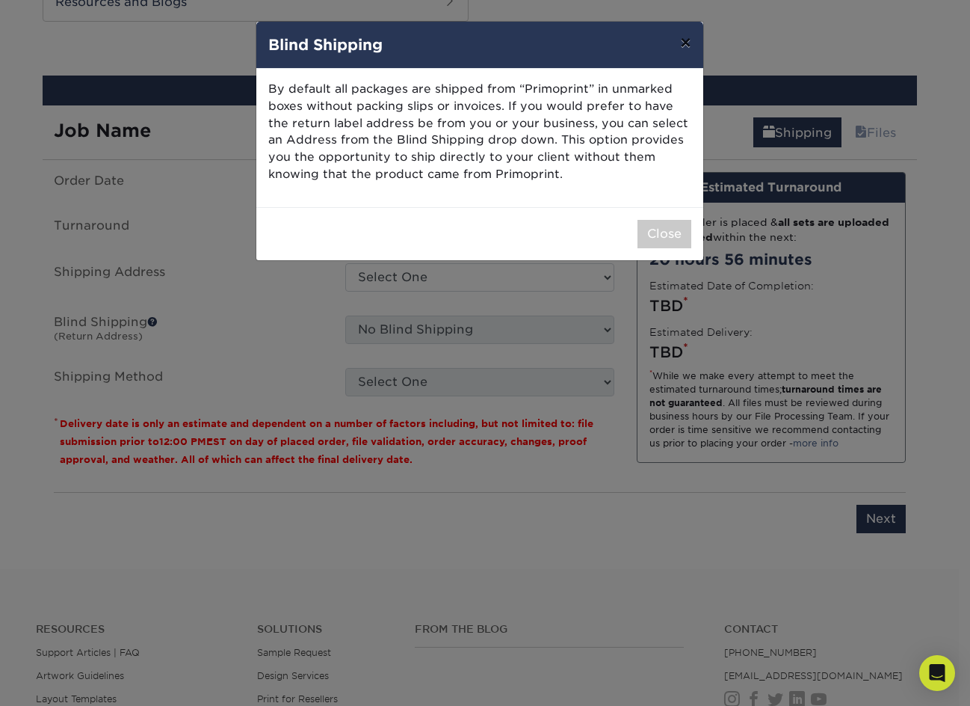
click at [690, 31] on button "×" at bounding box center [685, 43] width 34 height 42
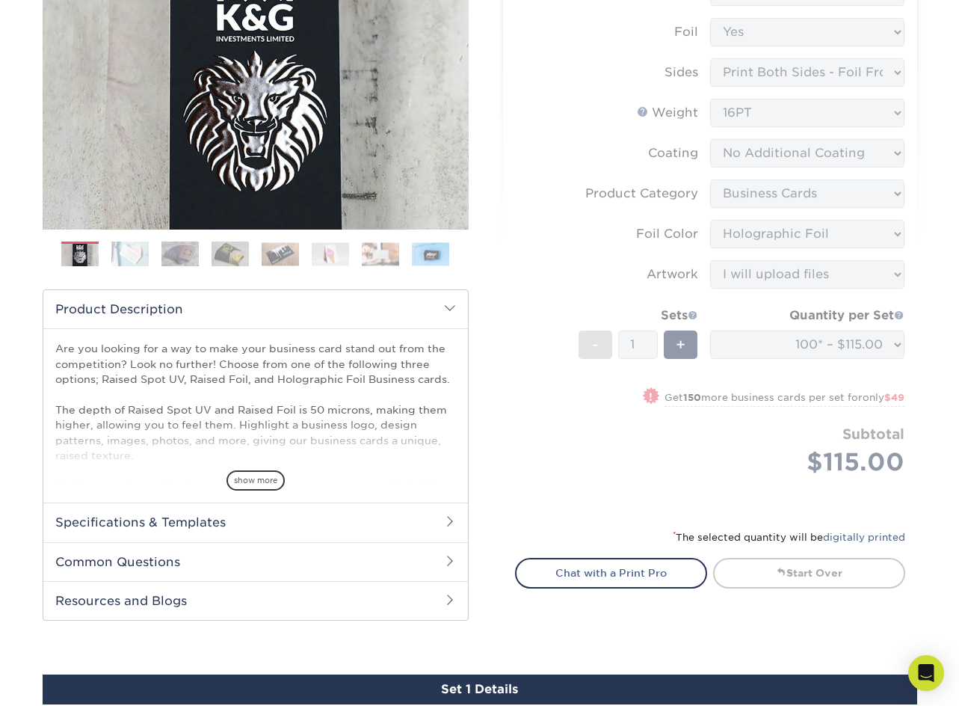
scroll to position [318, 0]
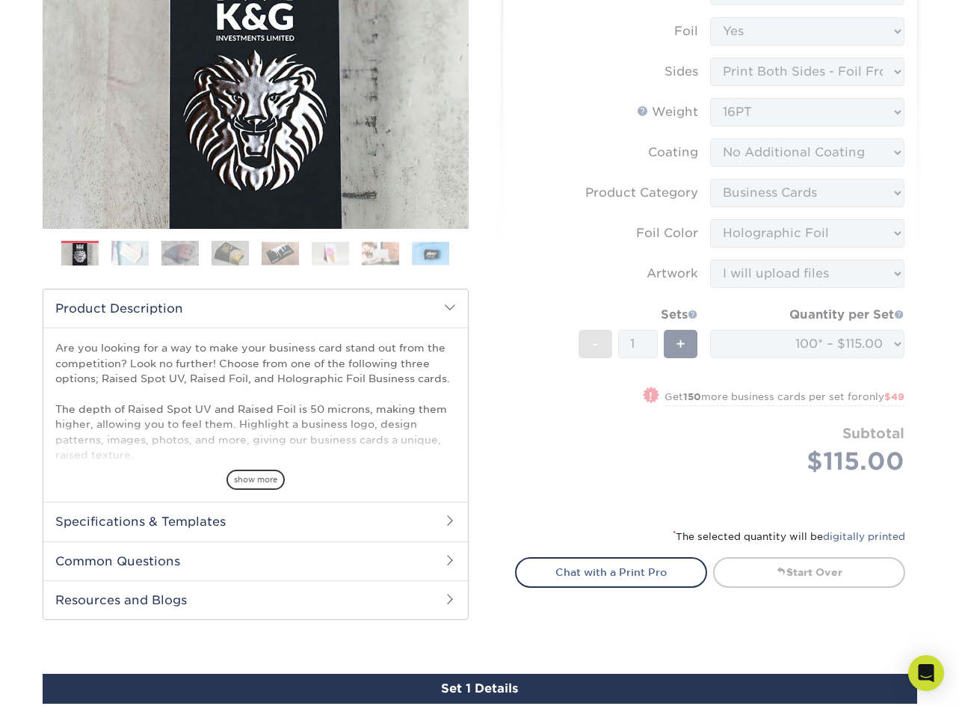
click at [866, 422] on form "Sizes Help Sizes Please Select 2" x 3.5" - Standard Foil Please Select" at bounding box center [710, 243] width 390 height 533
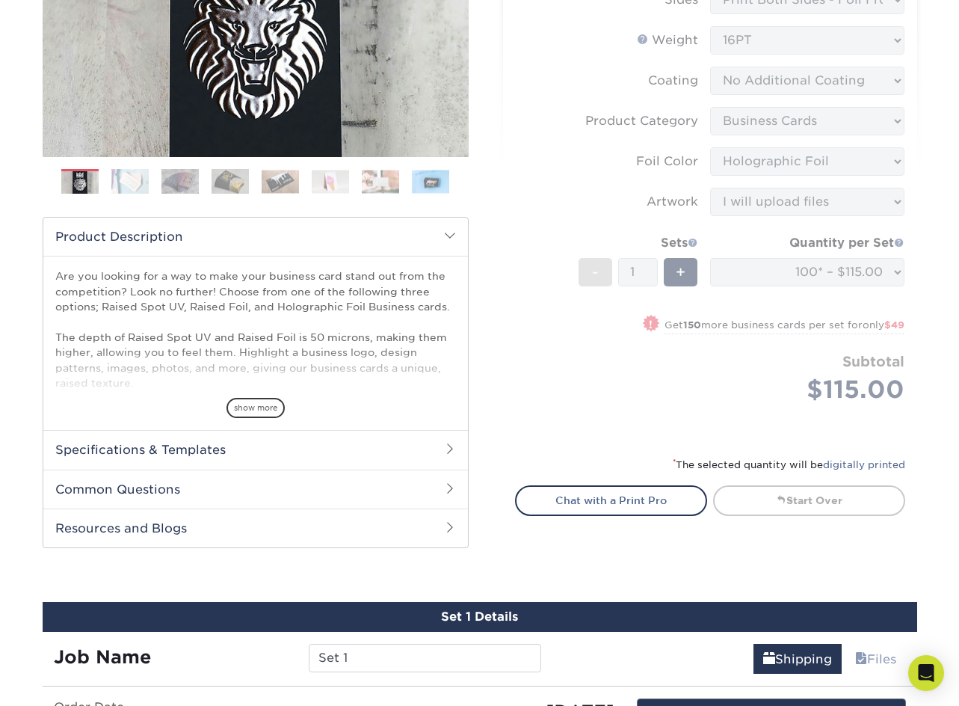
scroll to position [392, 0]
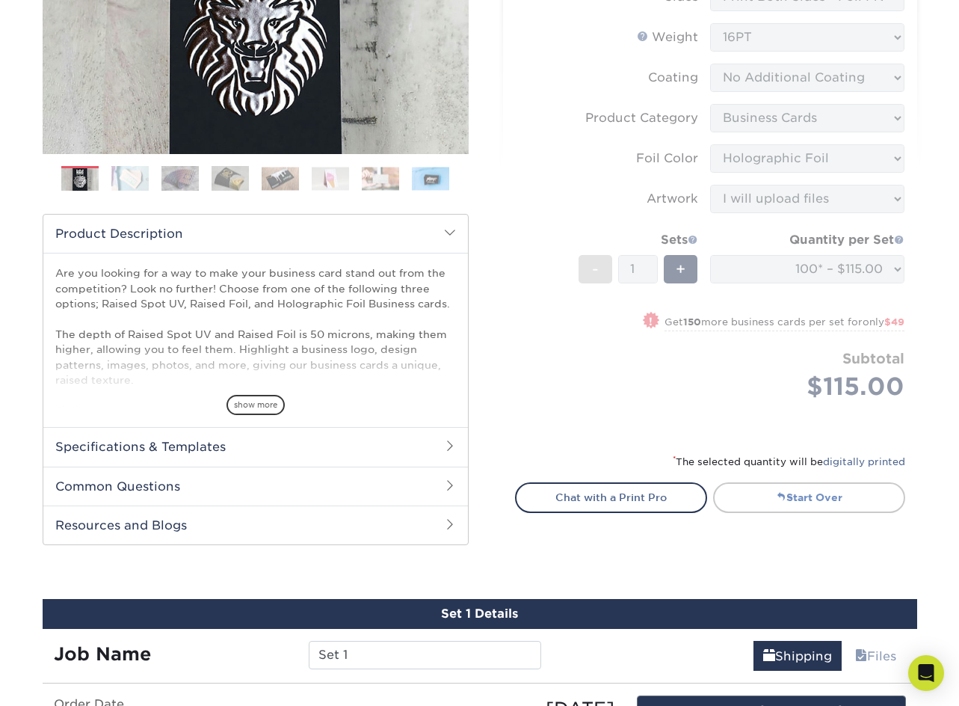
click at [831, 497] on link "Start Over" at bounding box center [809, 497] width 192 height 30
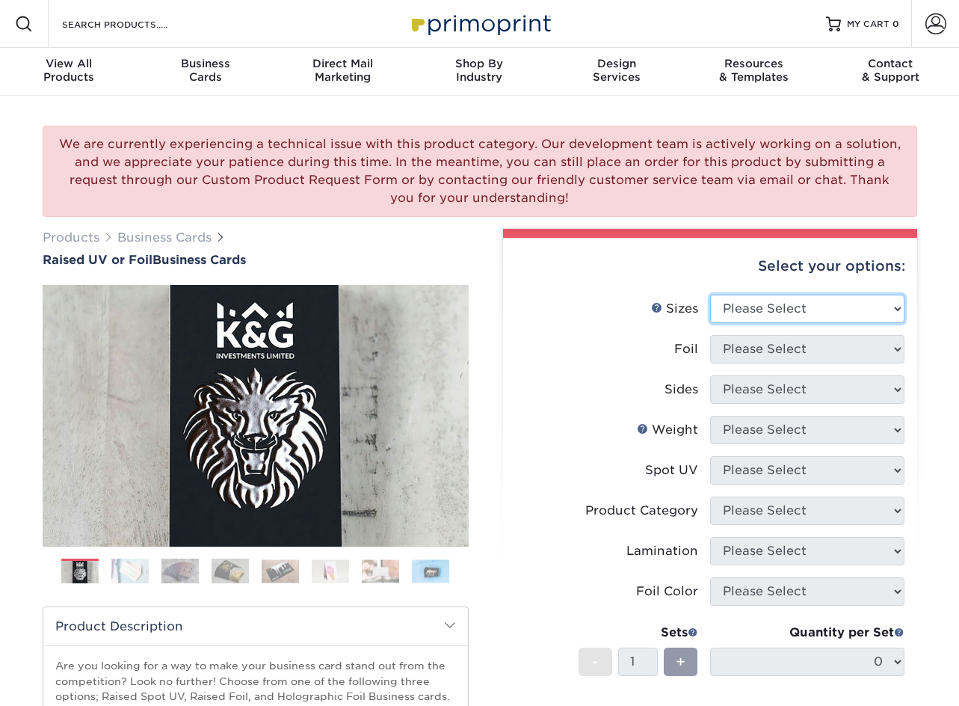
click at [833, 300] on select "Please Select 2" x 3.5" - Standard" at bounding box center [807, 309] width 194 height 28
select select "2.00x3.50"
click at [710, 295] on select "Please Select 2" x 3.5" - Standard" at bounding box center [807, 309] width 194 height 28
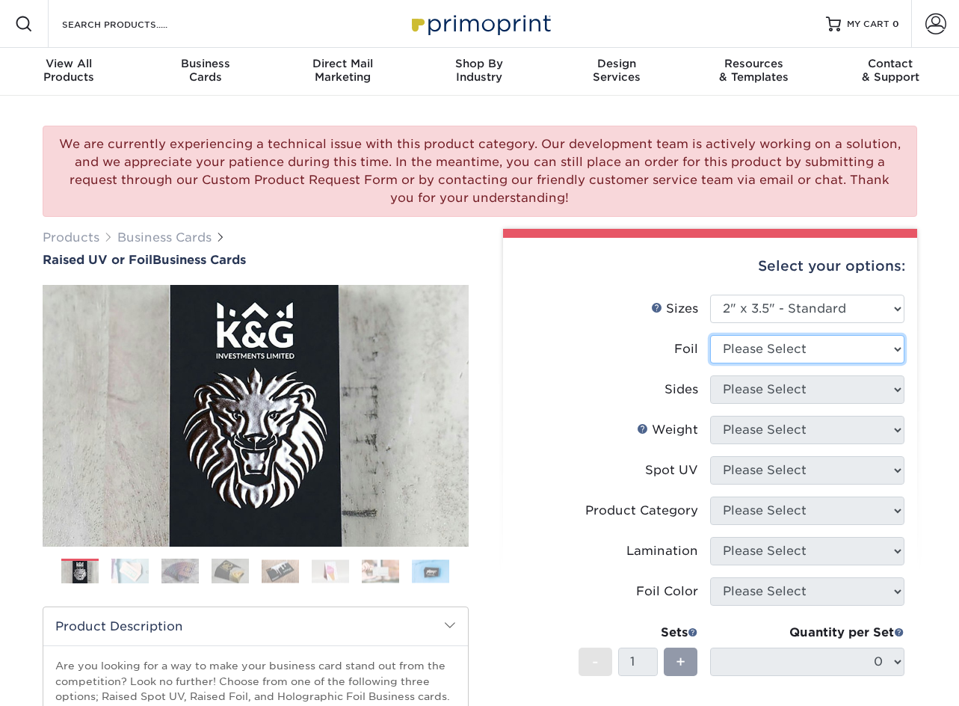
click at [798, 352] on select "Please Select No Yes" at bounding box center [807, 349] width 194 height 28
select select "1"
click at [710, 335] on select "Please Select No Yes" at bounding box center [807, 349] width 194 height 28
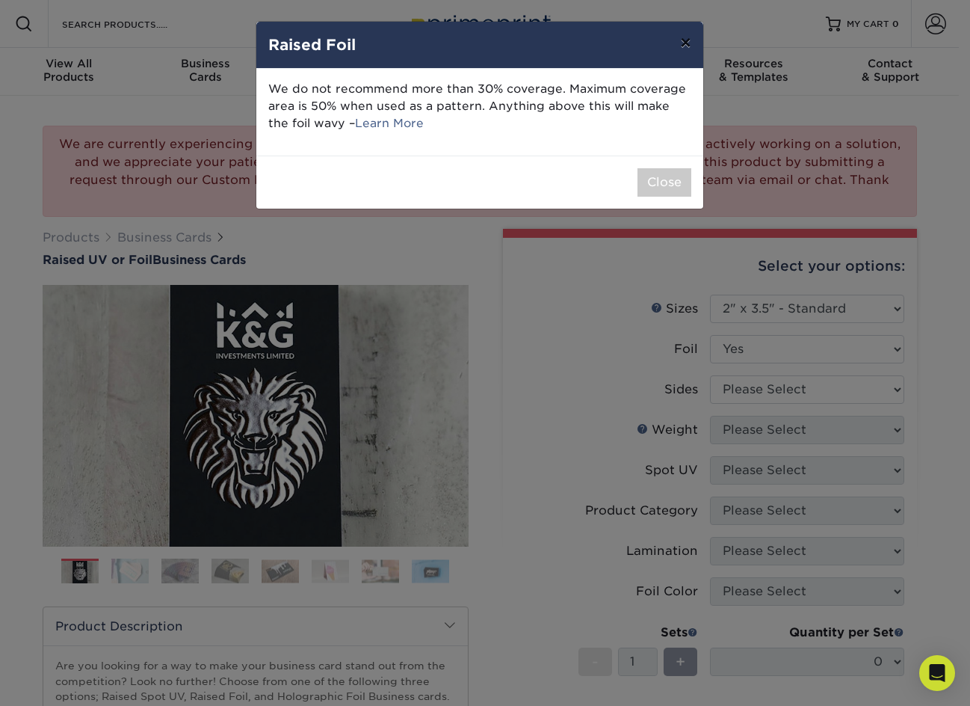
click at [682, 40] on button "×" at bounding box center [685, 43] width 34 height 42
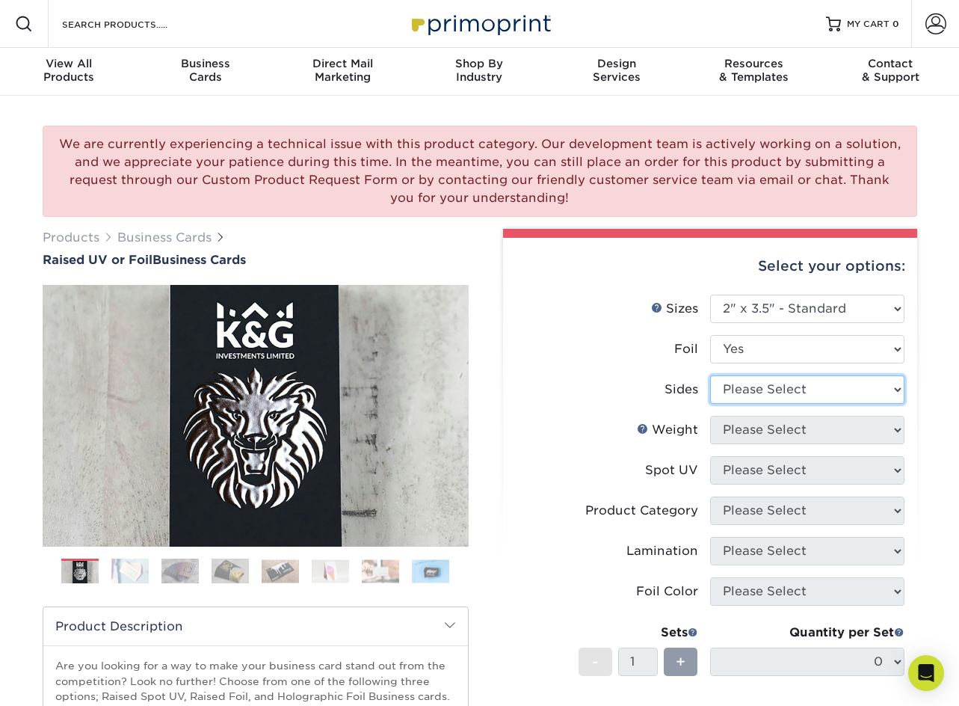
click at [798, 398] on select "Please Select Print Both Sides - Foil Both Sides Print Both Sides - Foil Front …" at bounding box center [807, 389] width 194 height 28
select select "e9e9dfb3-fba1-4d60-972c-fd9ca5904d33"
click at [710, 375] on select "Please Select Print Both Sides - Foil Both Sides Print Both Sides - Foil Front …" at bounding box center [807, 389] width 194 height 28
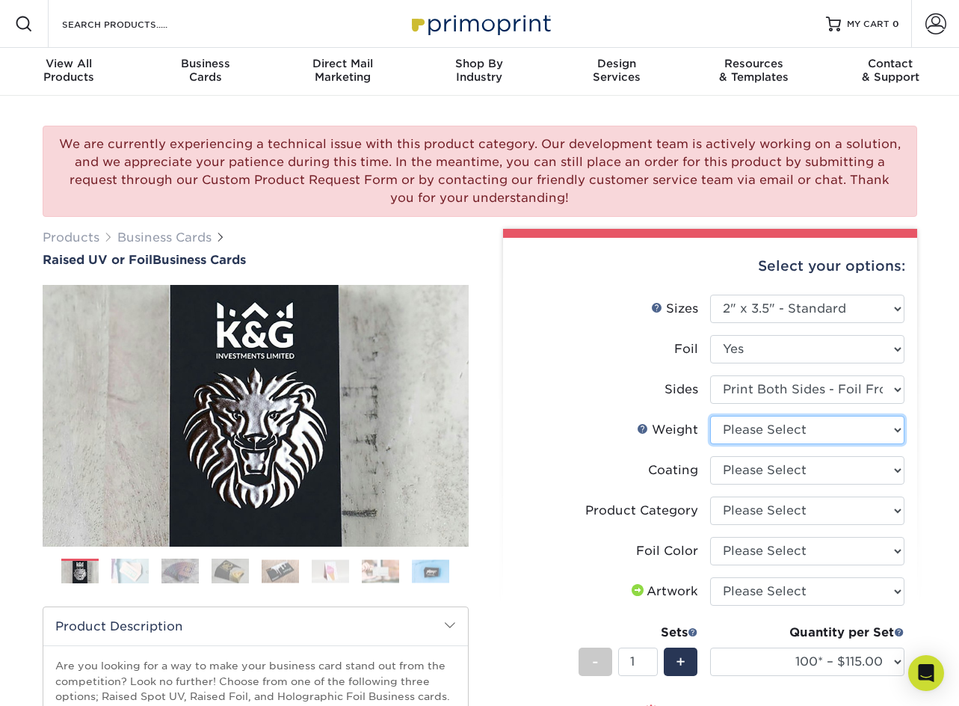
click at [838, 429] on select "Please Select 16PT" at bounding box center [807, 430] width 194 height 28
select select "16PT"
click at [710, 416] on select "Please Select 16PT" at bounding box center [807, 430] width 194 height 28
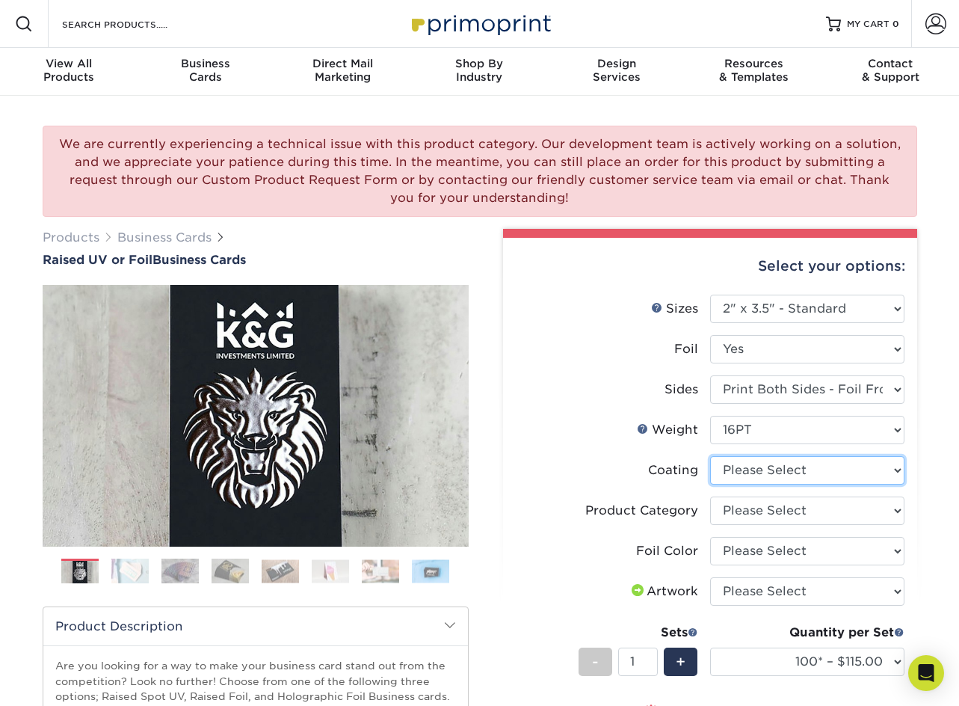
click at [807, 475] on select at bounding box center [807, 470] width 194 height 28
select select "3e7618de-abca-4bda-9f97-8b9129e913d8"
click at [710, 456] on select at bounding box center [807, 470] width 194 height 28
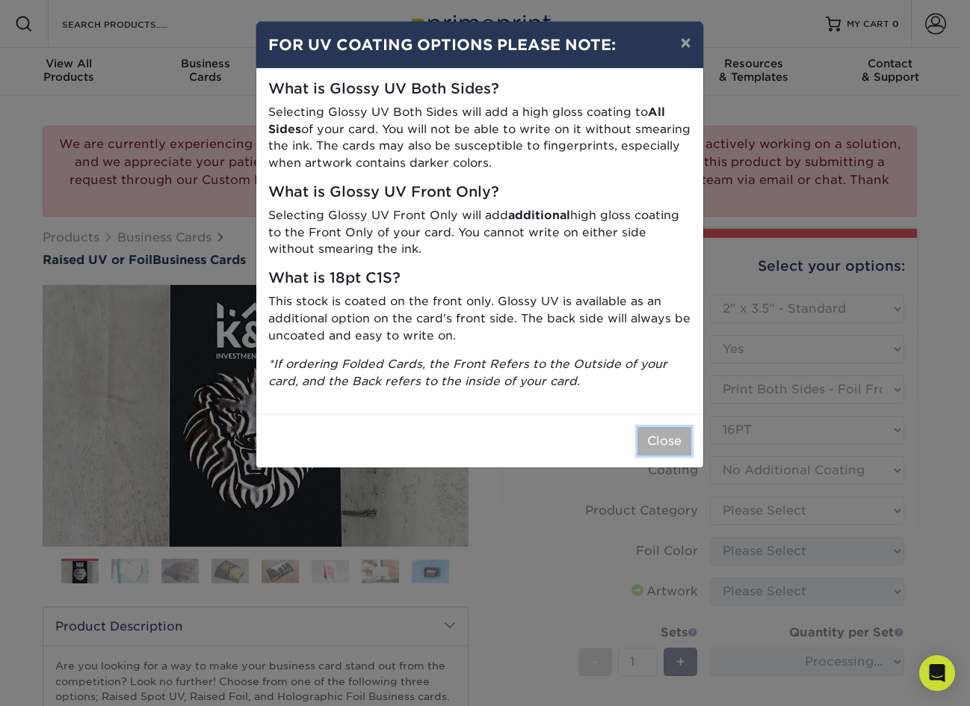
click at [662, 438] on button "Close" at bounding box center [665, 441] width 54 height 28
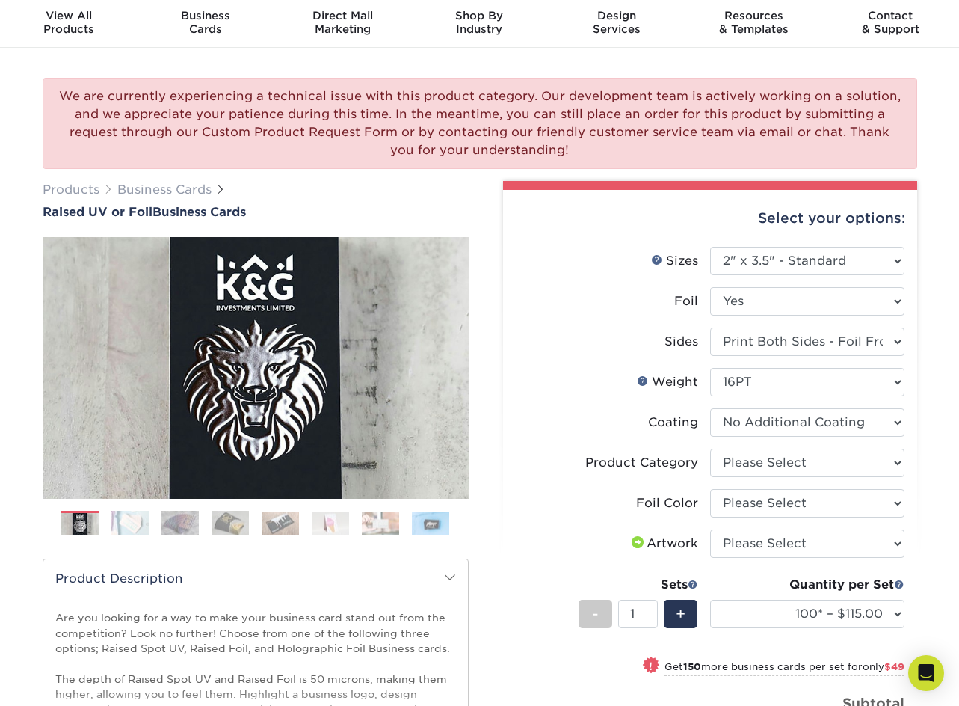
scroll to position [75, 0]
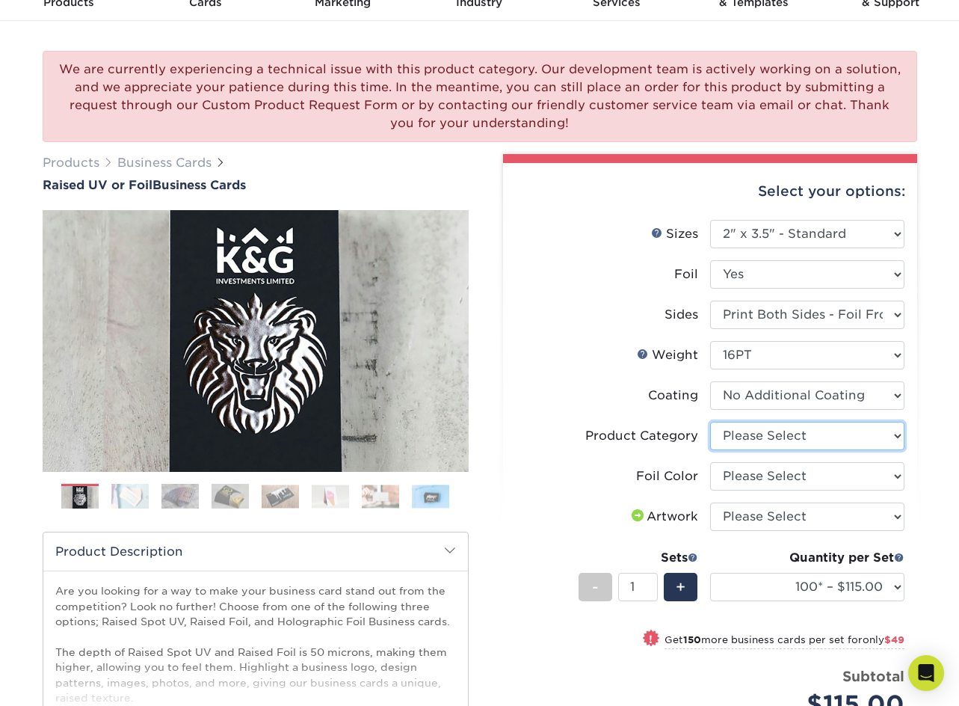
click at [828, 434] on select "Please Select Business Cards" at bounding box center [807, 436] width 194 height 28
select select "3b5148f1-0588-4f88-a218-97bcfdce65c1"
click at [710, 422] on select "Please Select Business Cards" at bounding box center [807, 436] width 194 height 28
click at [792, 477] on select "Please Select Silver Foil Gold Foil Holographic Foil" at bounding box center [807, 476] width 194 height 28
select select "070be916-f238-4bbb-84b5-b64a15a64c9f"
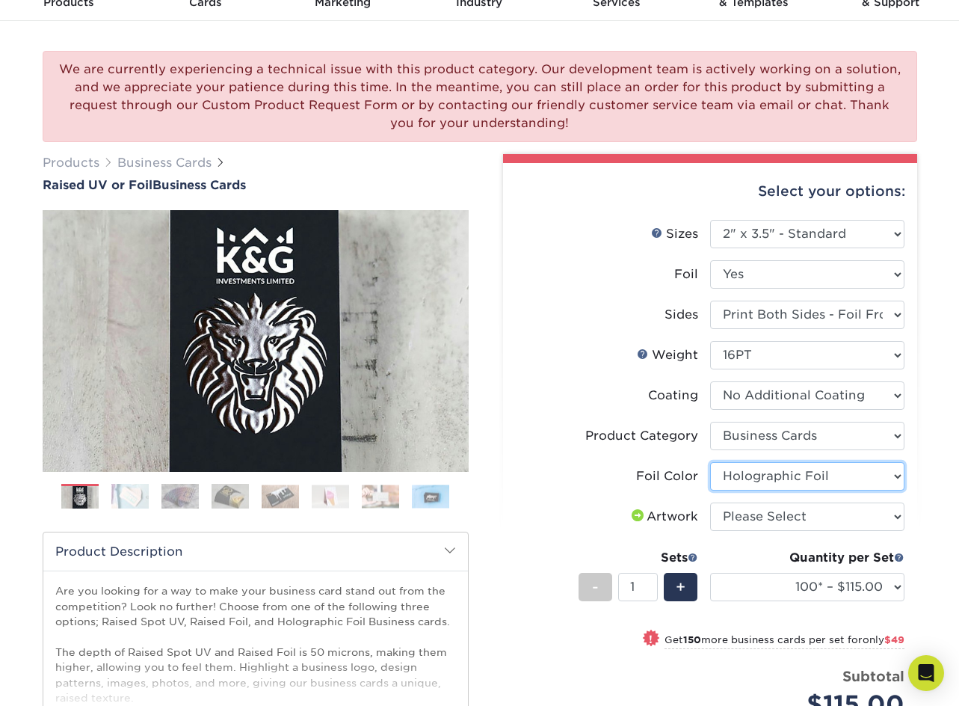
click at [710, 462] on select "Please Select Silver Foil Gold Foil Holographic Foil" at bounding box center [807, 476] width 194 height 28
click at [789, 515] on select "Please Select I will upload files I need a design - $100" at bounding box center [807, 516] width 194 height 28
select select "upload"
click at [710, 502] on select "Please Select I will upload files I need a design - $100" at bounding box center [807, 516] width 194 height 28
click at [946, 493] on div "We are currently experiencing a technical issue with this product category. Our…" at bounding box center [479, 497] width 959 height 953
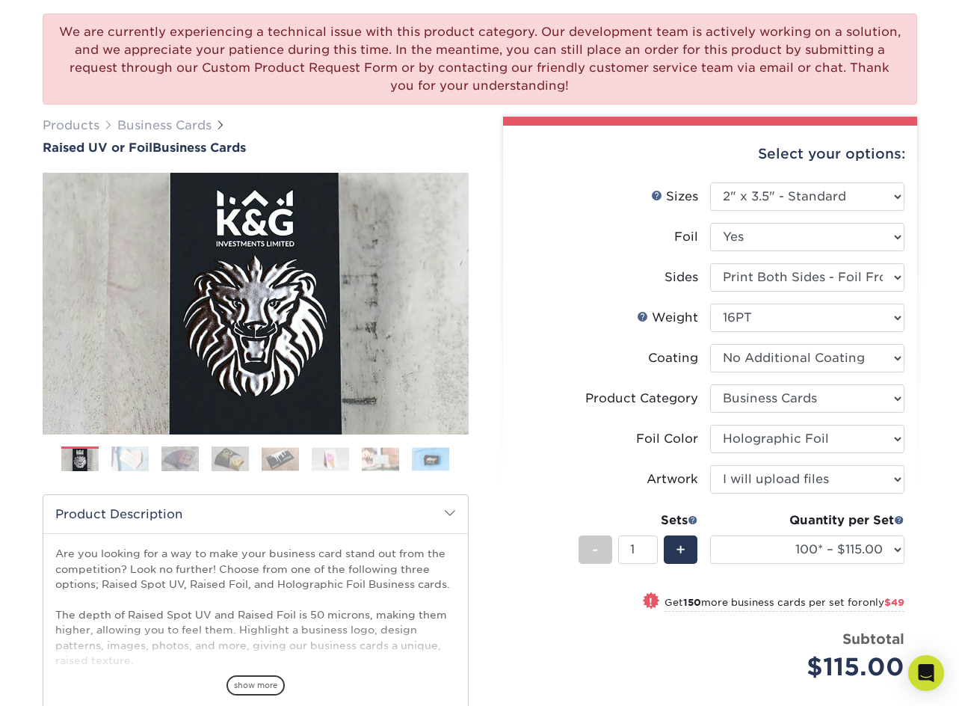
scroll to position [150, 0]
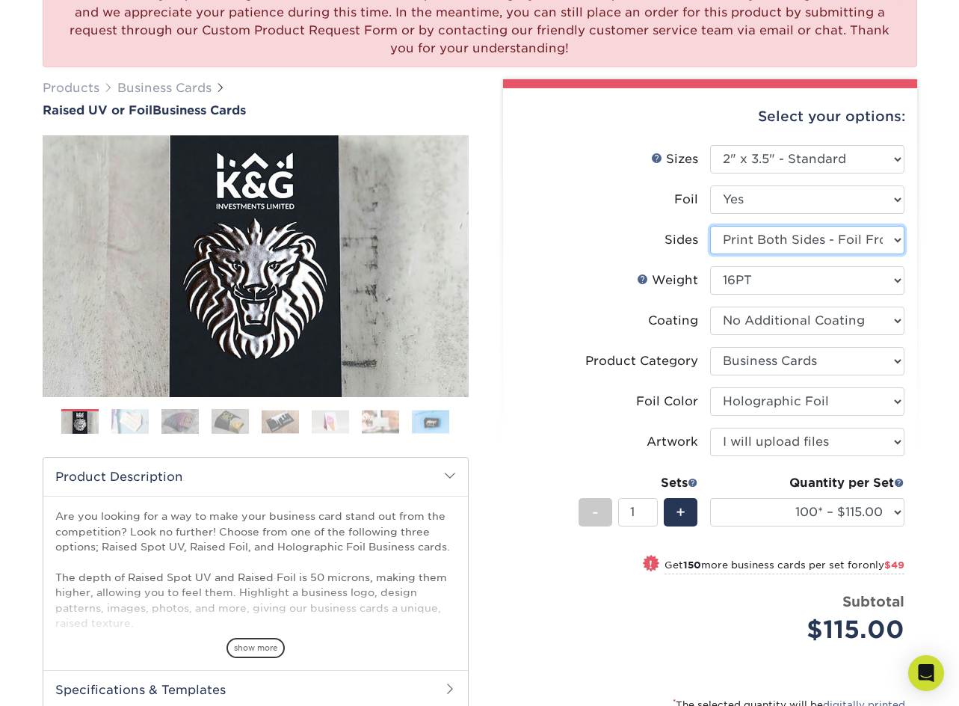
click at [844, 236] on select "Please Select Print Both Sides - Foil Both Sides Print Both Sides - Foil Front …" at bounding box center [807, 240] width 194 height 28
select select "a75ac2f1-9911-48d6-841d-245b5ac08f27"
click at [710, 226] on select "Please Select Print Both Sides - Foil Both Sides Print Both Sides - Foil Front …" at bounding box center [807, 240] width 194 height 28
select select "-1"
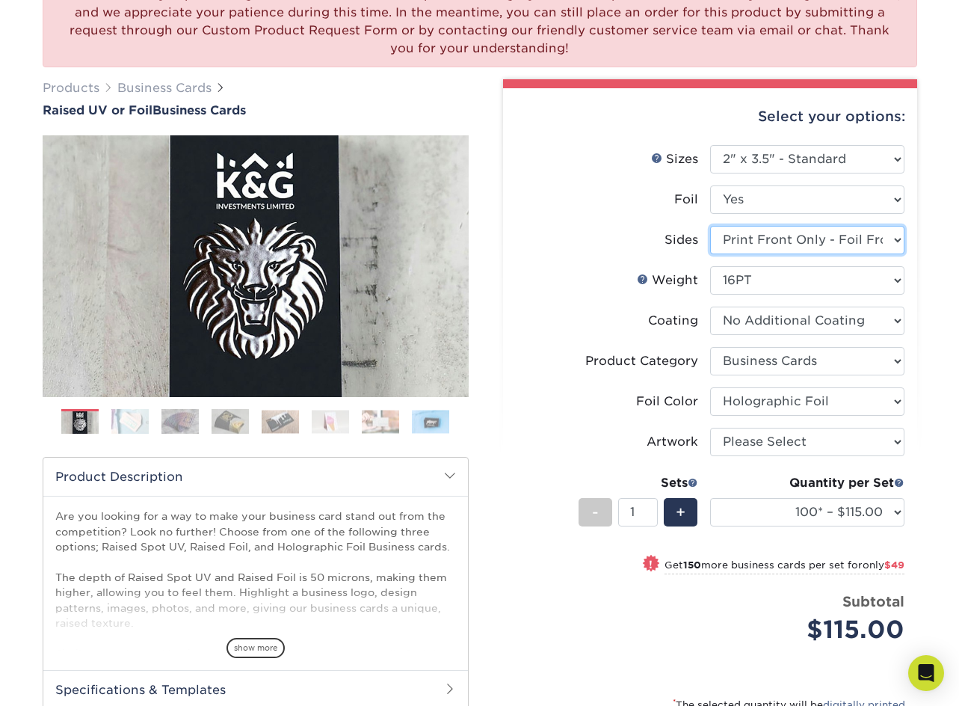
select select "-1"
click at [891, 243] on select "Please Select Print Both Sides - Foil Both Sides Print Both Sides - Foil Front …" at bounding box center [807, 240] width 194 height 28
select select "e9e9dfb3-fba1-4d60-972c-fd9ca5904d33"
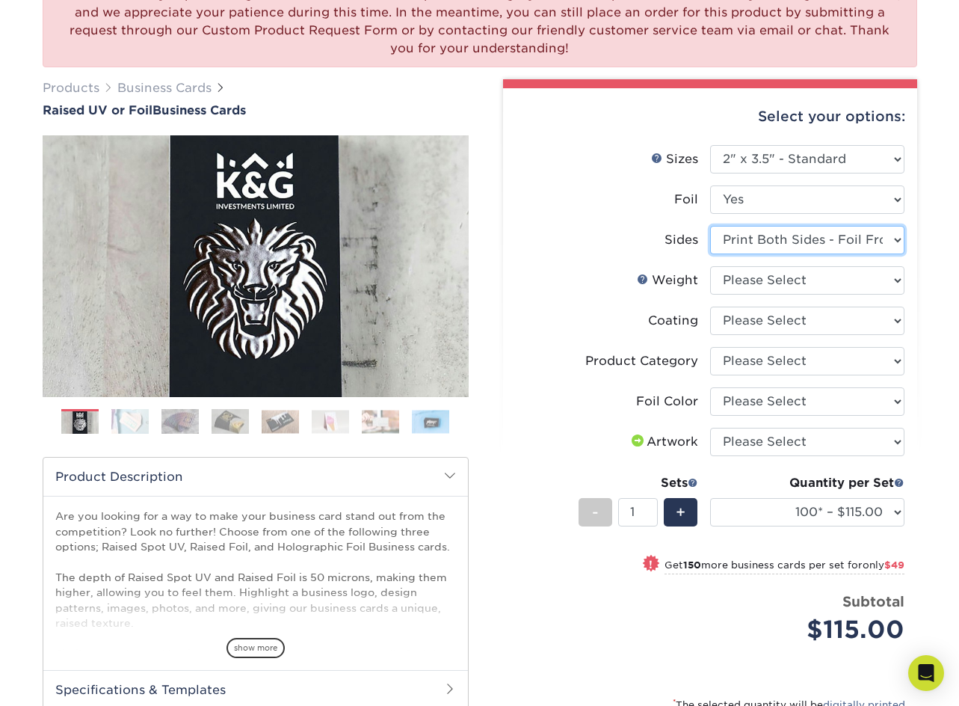
click at [710, 226] on select "Please Select Print Both Sides - Foil Both Sides Print Both Sides - Foil Front …" at bounding box center [807, 240] width 194 height 28
click at [894, 244] on select "Please Select Print Both Sides - Foil Both Sides Print Both Sides - Foil Front …" at bounding box center [807, 240] width 194 height 28
click at [546, 333] on label "Coating" at bounding box center [613, 320] width 194 height 28
click at [756, 279] on select "Please Select 16PT" at bounding box center [807, 280] width 194 height 28
select select "16PT"
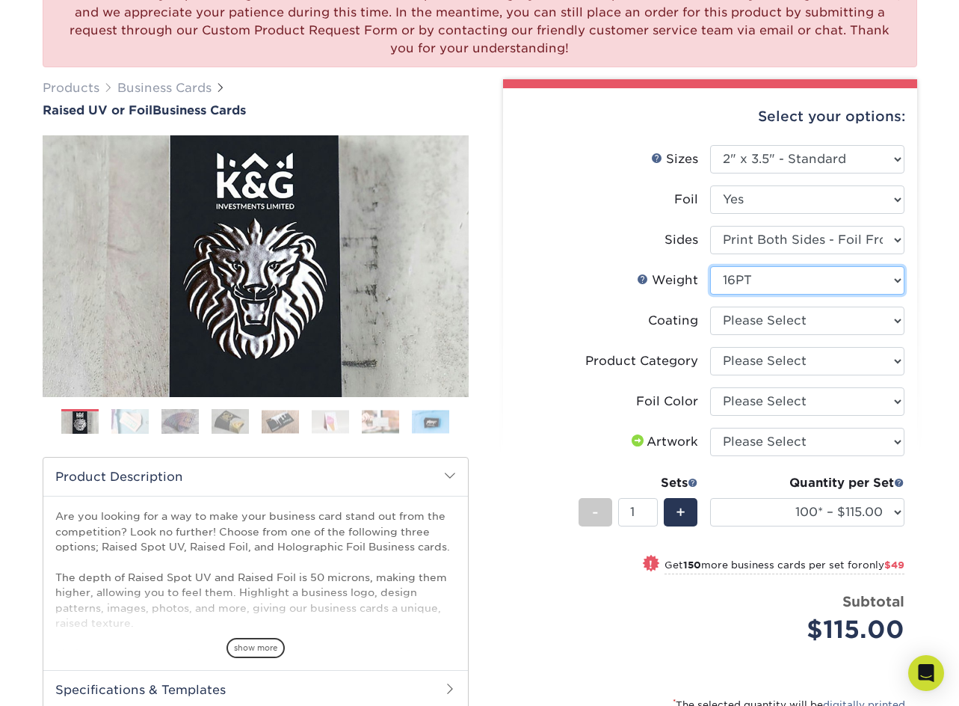
click at [710, 266] on select "Please Select 16PT" at bounding box center [807, 280] width 194 height 28
click at [788, 327] on select at bounding box center [807, 320] width 194 height 28
select select "3e7618de-abca-4bda-9f97-8b9129e913d8"
click at [710, 306] on select at bounding box center [807, 320] width 194 height 28
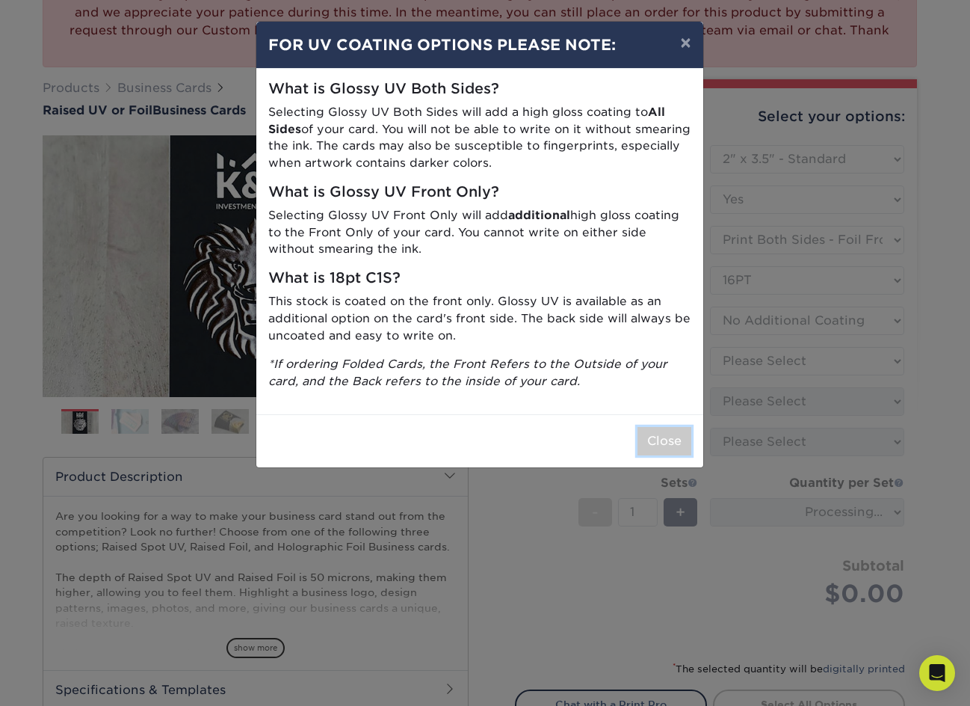
drag, startPoint x: 648, startPoint y: 449, endPoint x: 664, endPoint y: 429, distance: 25.0
click at [650, 446] on button "Close" at bounding box center [665, 441] width 54 height 28
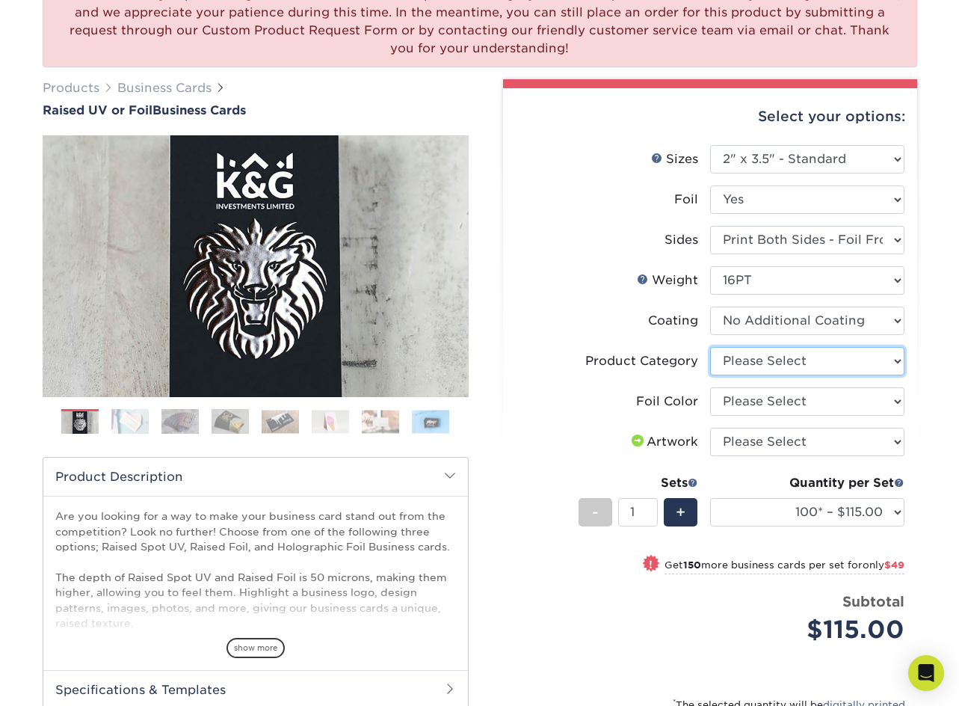
click at [795, 365] on select "Please Select Business Cards" at bounding box center [807, 361] width 194 height 28
select select "3b5148f1-0588-4f88-a218-97bcfdce65c1"
click at [710, 347] on select "Please Select Business Cards" at bounding box center [807, 361] width 194 height 28
click at [790, 407] on select "Please Select Silver Foil Gold Foil Holographic Foil" at bounding box center [807, 401] width 194 height 28
select select "070be916-f238-4bbb-84b5-b64a15a64c9f"
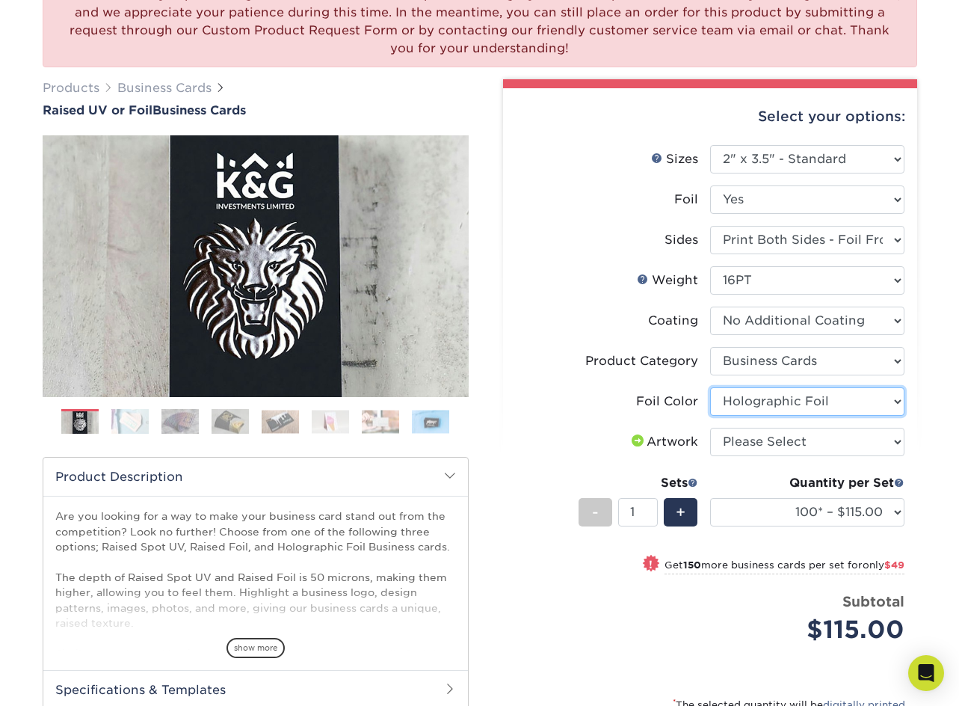
click at [710, 387] on select "Please Select Silver Foil Gold Foil Holographic Foil" at bounding box center [807, 401] width 194 height 28
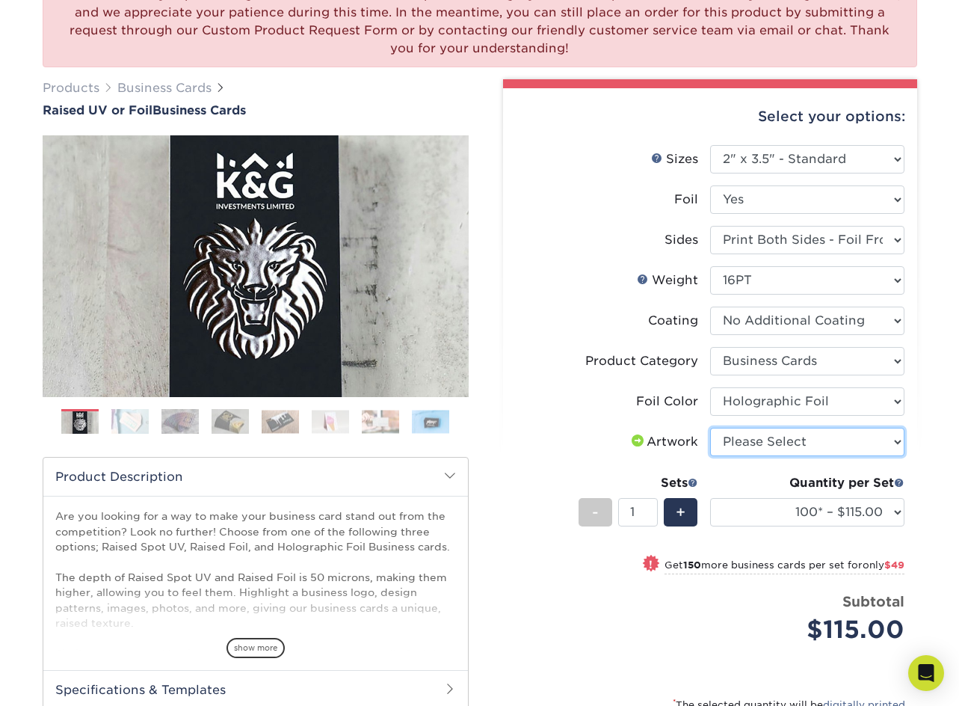
click at [791, 449] on select "Please Select I will upload files I need a design - $100" at bounding box center [807, 442] width 194 height 28
select select "upload"
click at [710, 428] on select "Please Select I will upload files I need a design - $100" at bounding box center [807, 442] width 194 height 28
click at [591, 387] on label "Foil Color" at bounding box center [613, 401] width 194 height 28
